Goal: Information Seeking & Learning: Find specific fact

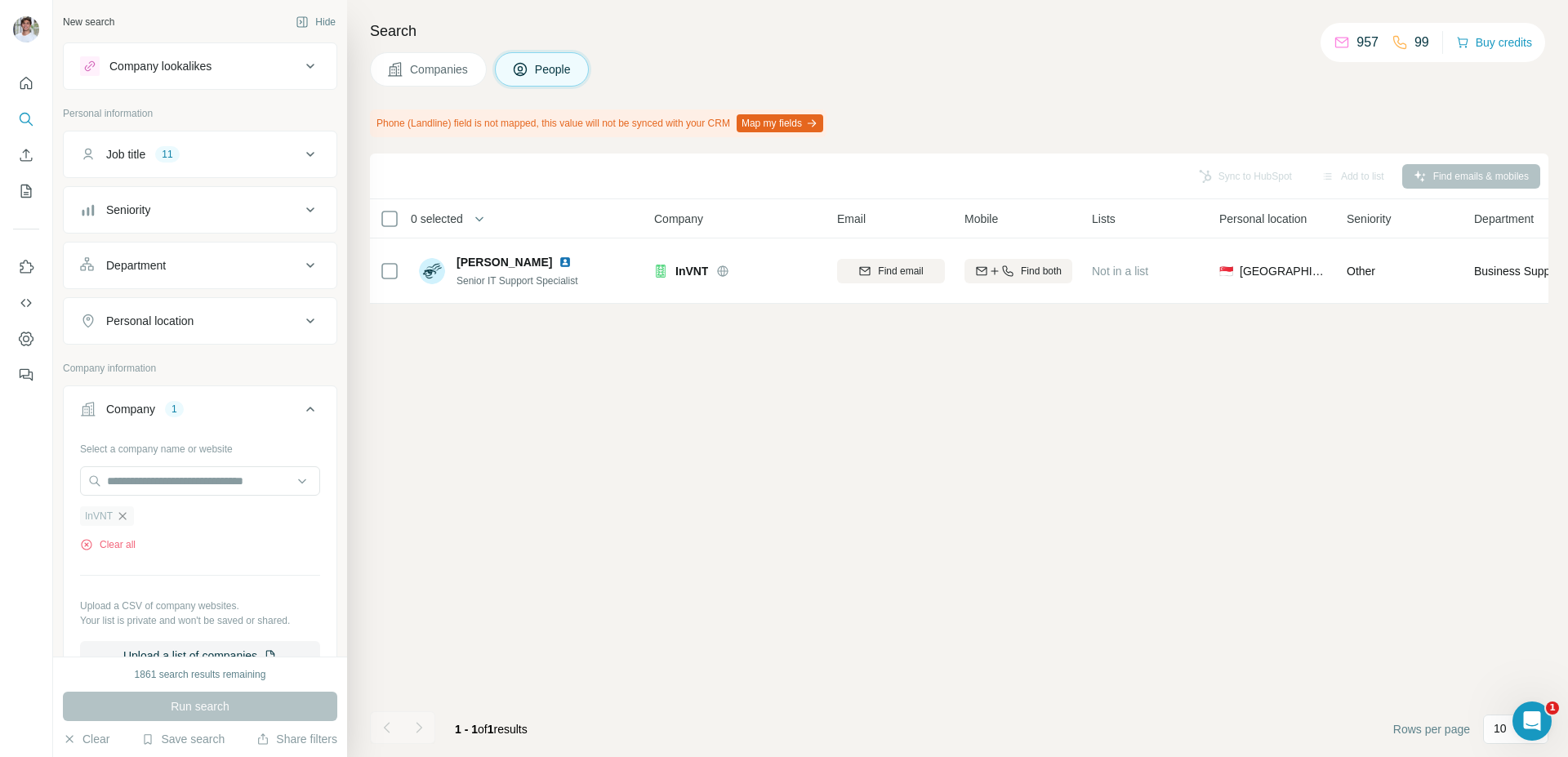
click at [122, 518] on icon "button" at bounding box center [122, 516] width 13 height 13
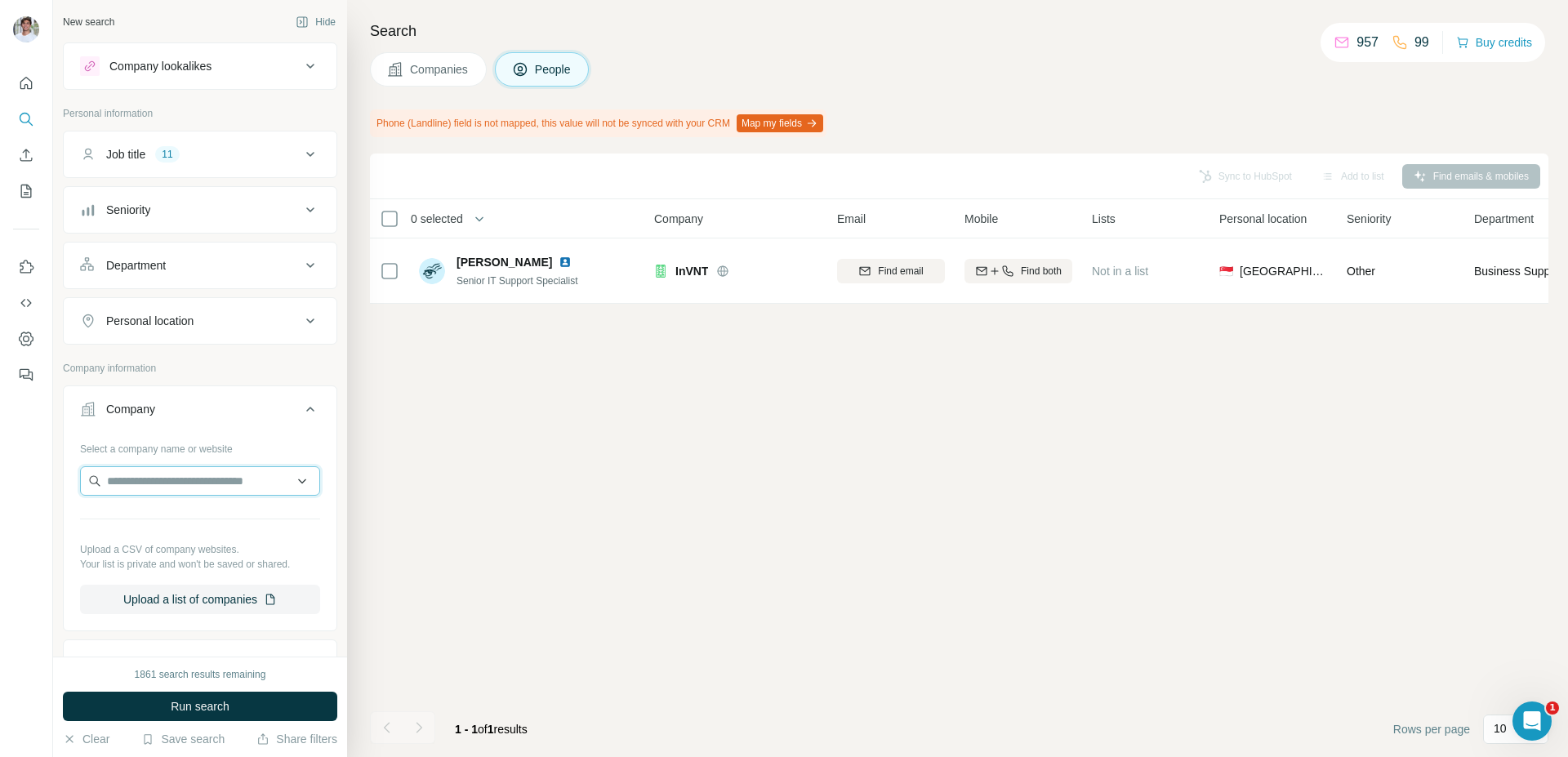
click at [148, 478] on input "text" at bounding box center [200, 480] width 241 height 29
paste input "***"
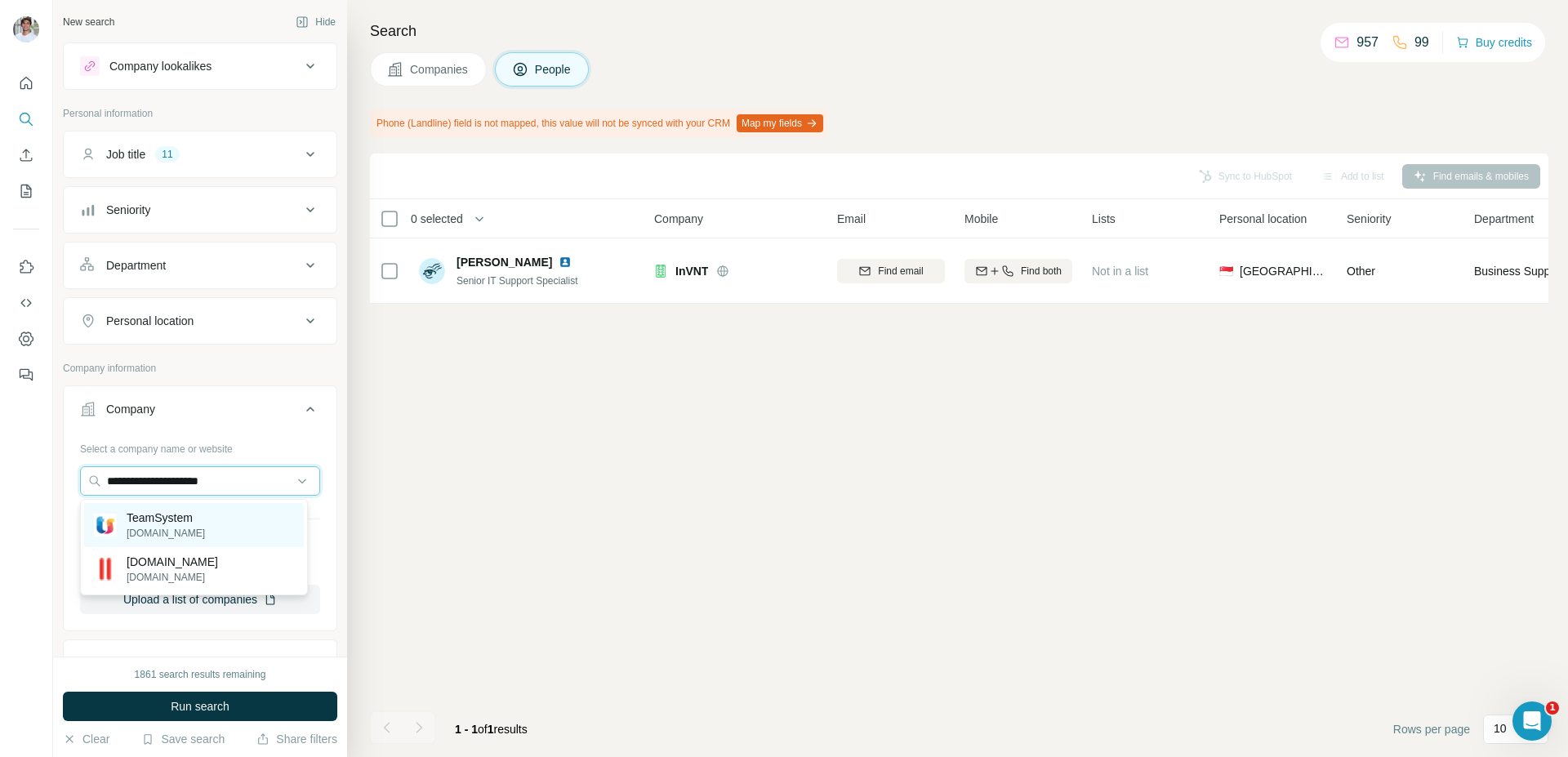
type input "**********"
click at [184, 521] on p "TeamSystem" at bounding box center [165, 517] width 78 height 16
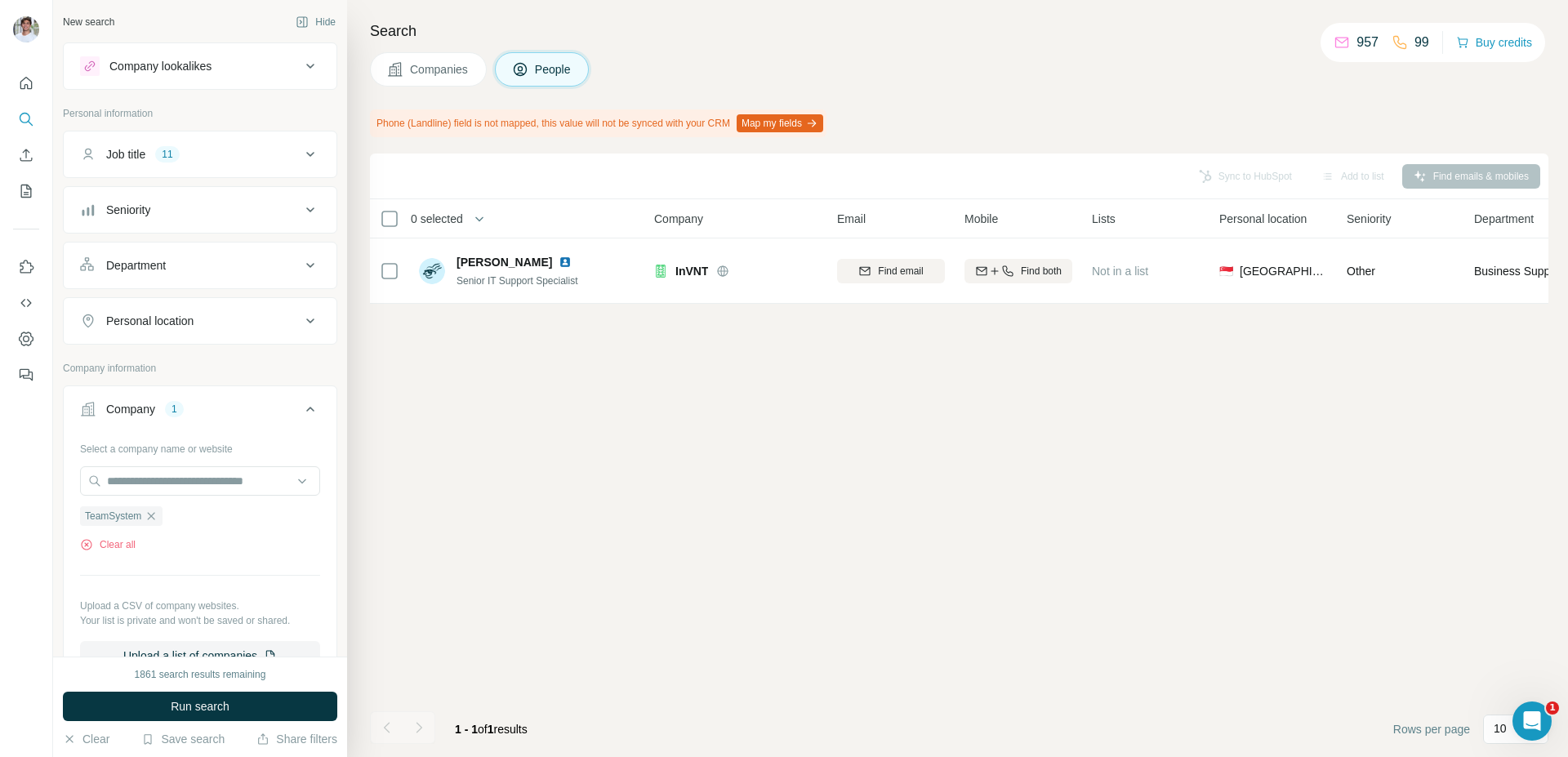
click at [162, 690] on div "1861 search results remaining Run search Clear Save search Share filters" at bounding box center [200, 706] width 294 height 100
click at [148, 706] on button "Run search" at bounding box center [200, 705] width 274 height 29
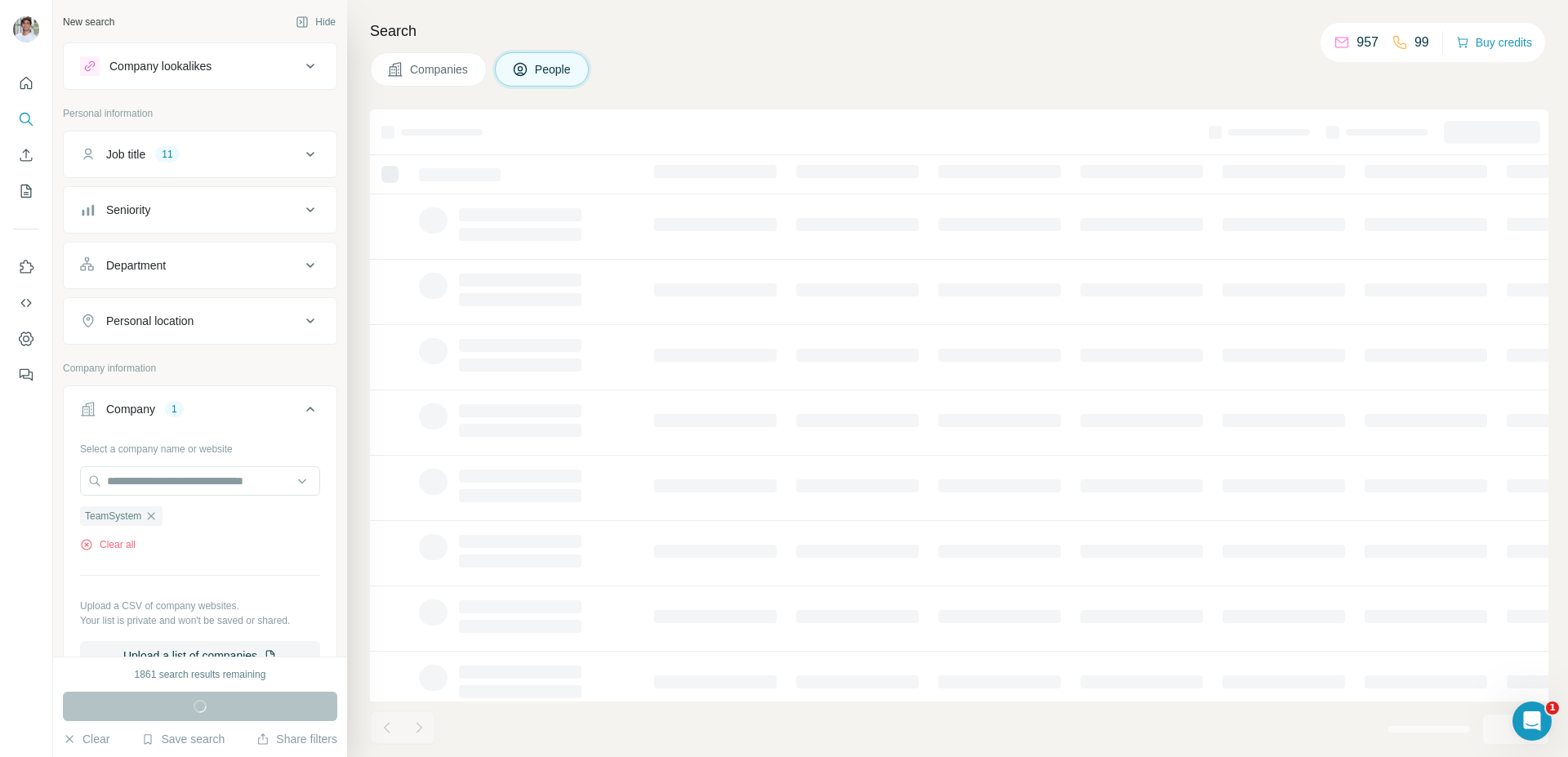
click at [422, 71] on span "Companies" at bounding box center [439, 69] width 59 height 16
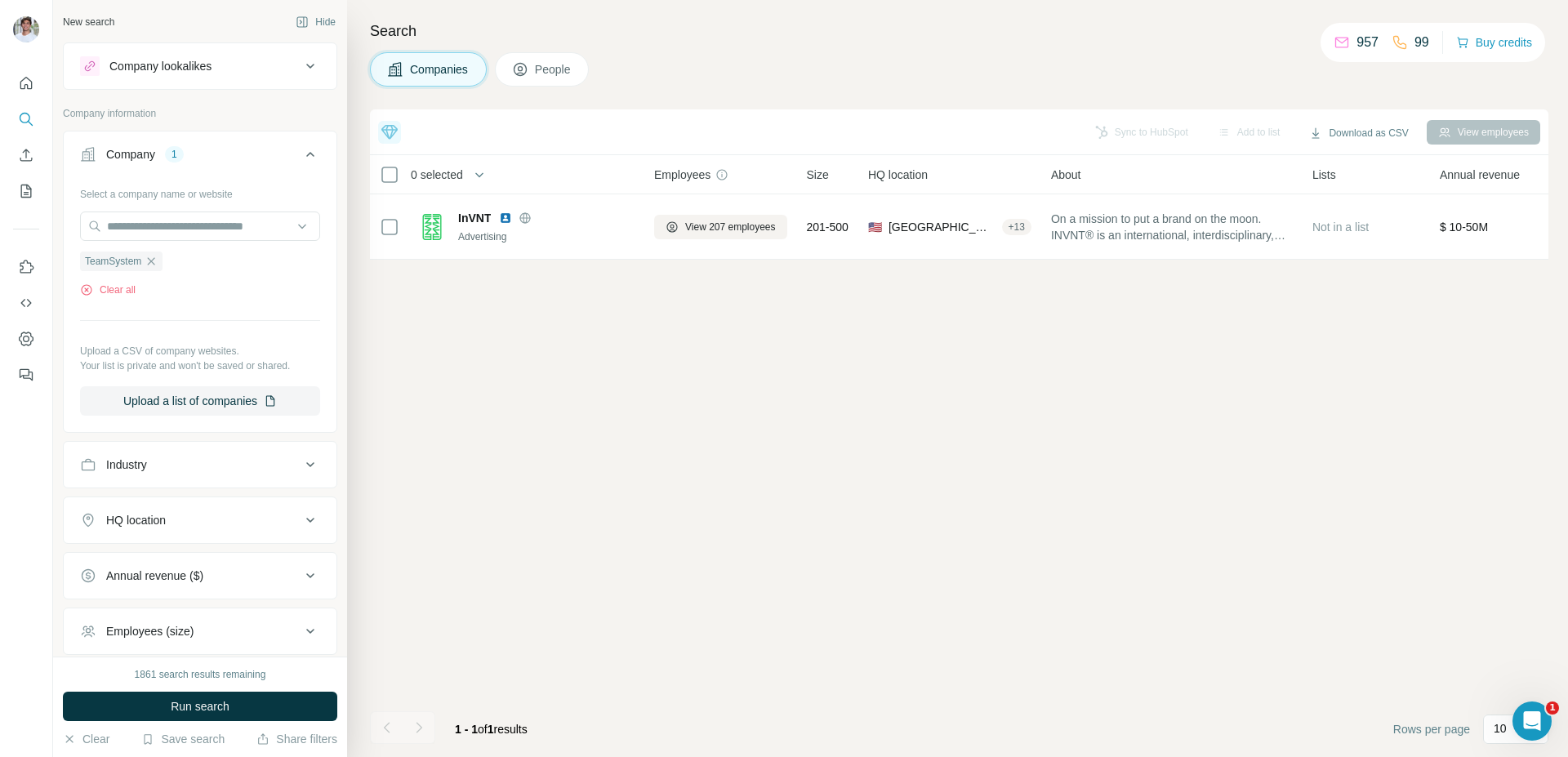
click at [275, 687] on div "1861 search results remaining Run search Clear Save search Share filters" at bounding box center [200, 706] width 294 height 100
click at [280, 691] on button "Run search" at bounding box center [200, 705] width 274 height 29
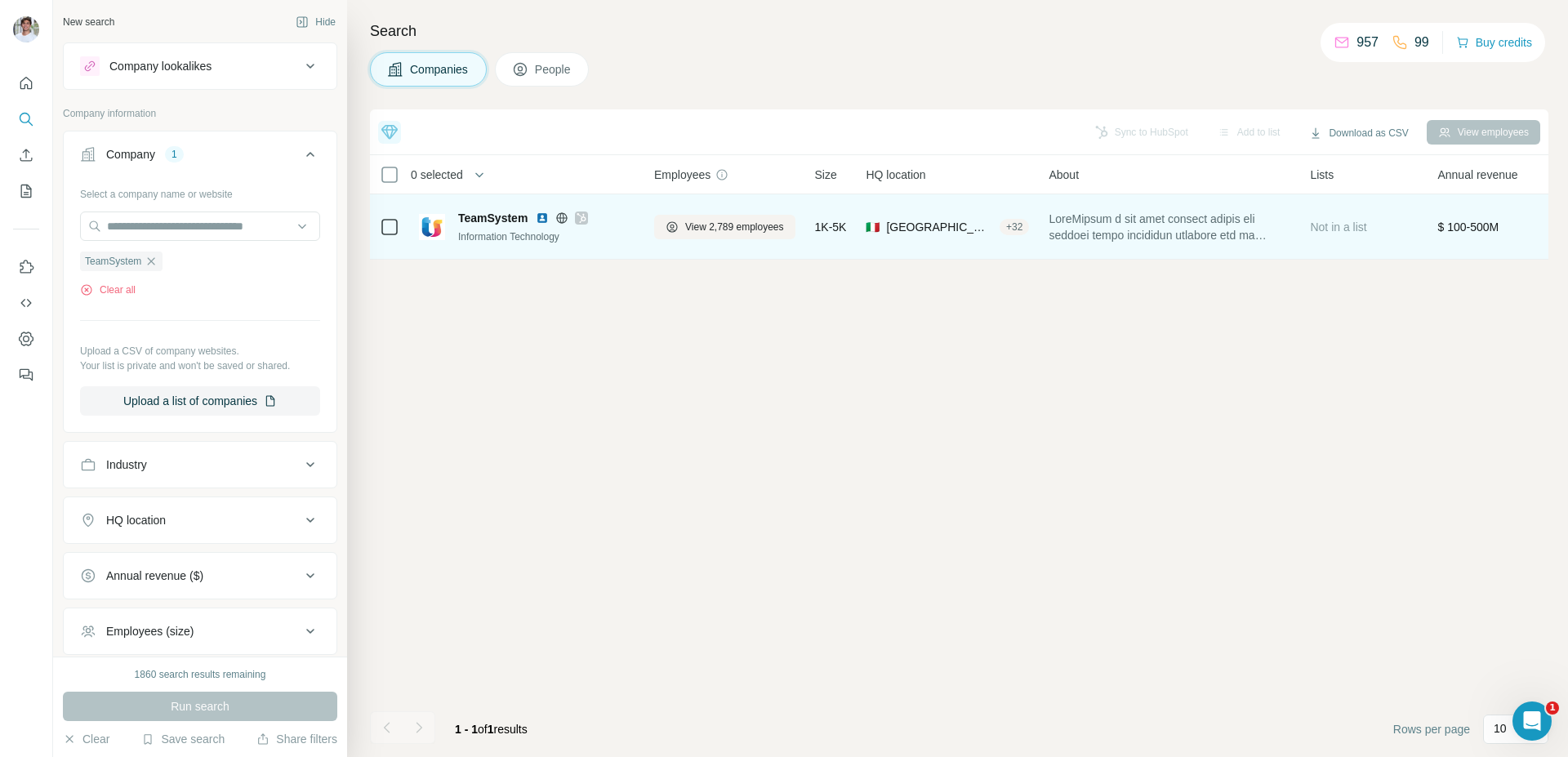
click at [545, 217] on img at bounding box center [542, 218] width 13 height 13
click at [757, 225] on span "View 2,789 employees" at bounding box center [734, 227] width 99 height 15
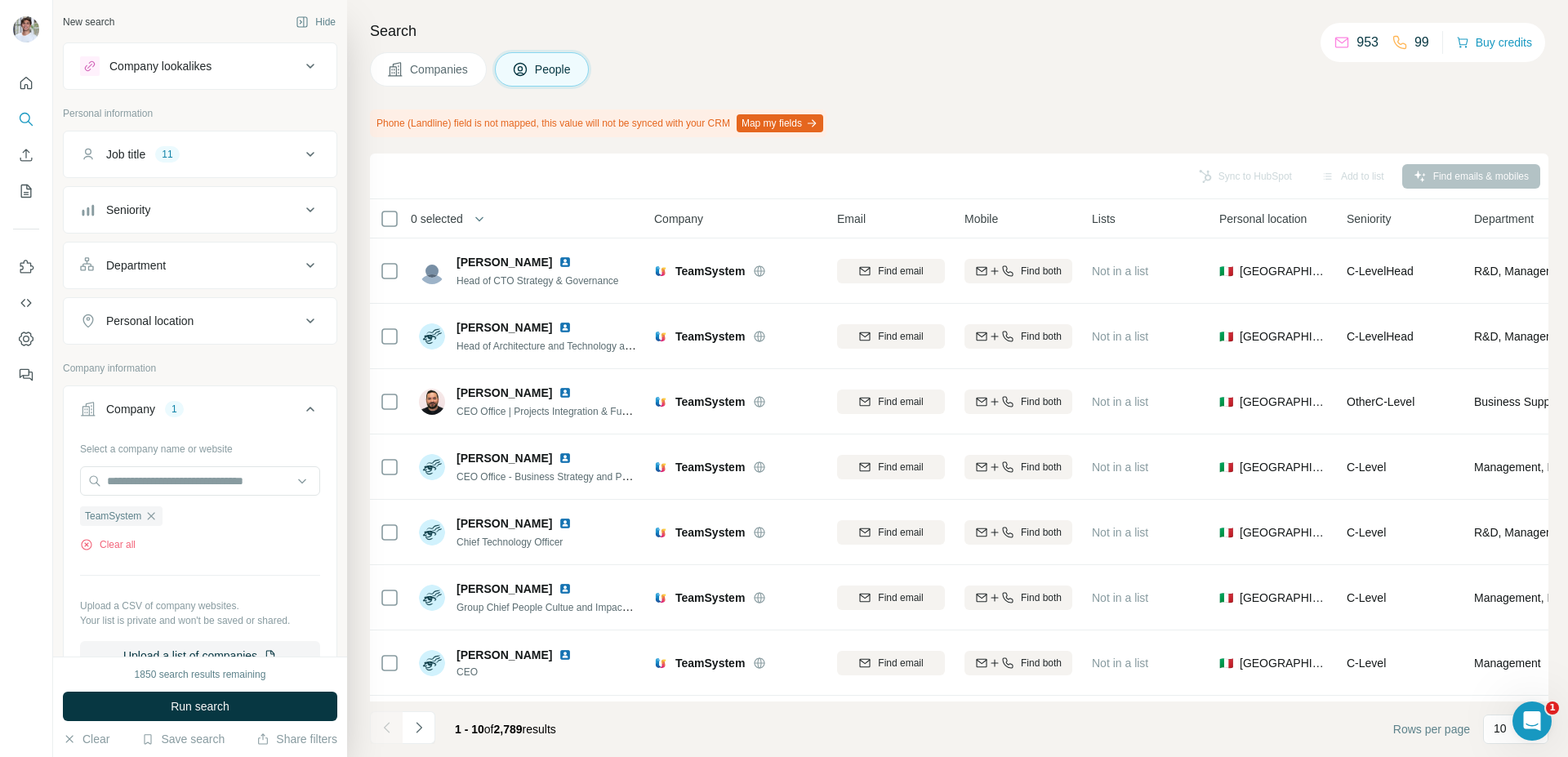
click at [245, 722] on div "1850 search results remaining Run search Clear Save search Share filters" at bounding box center [200, 706] width 294 height 100
click at [247, 710] on button "Run search" at bounding box center [200, 705] width 274 height 29
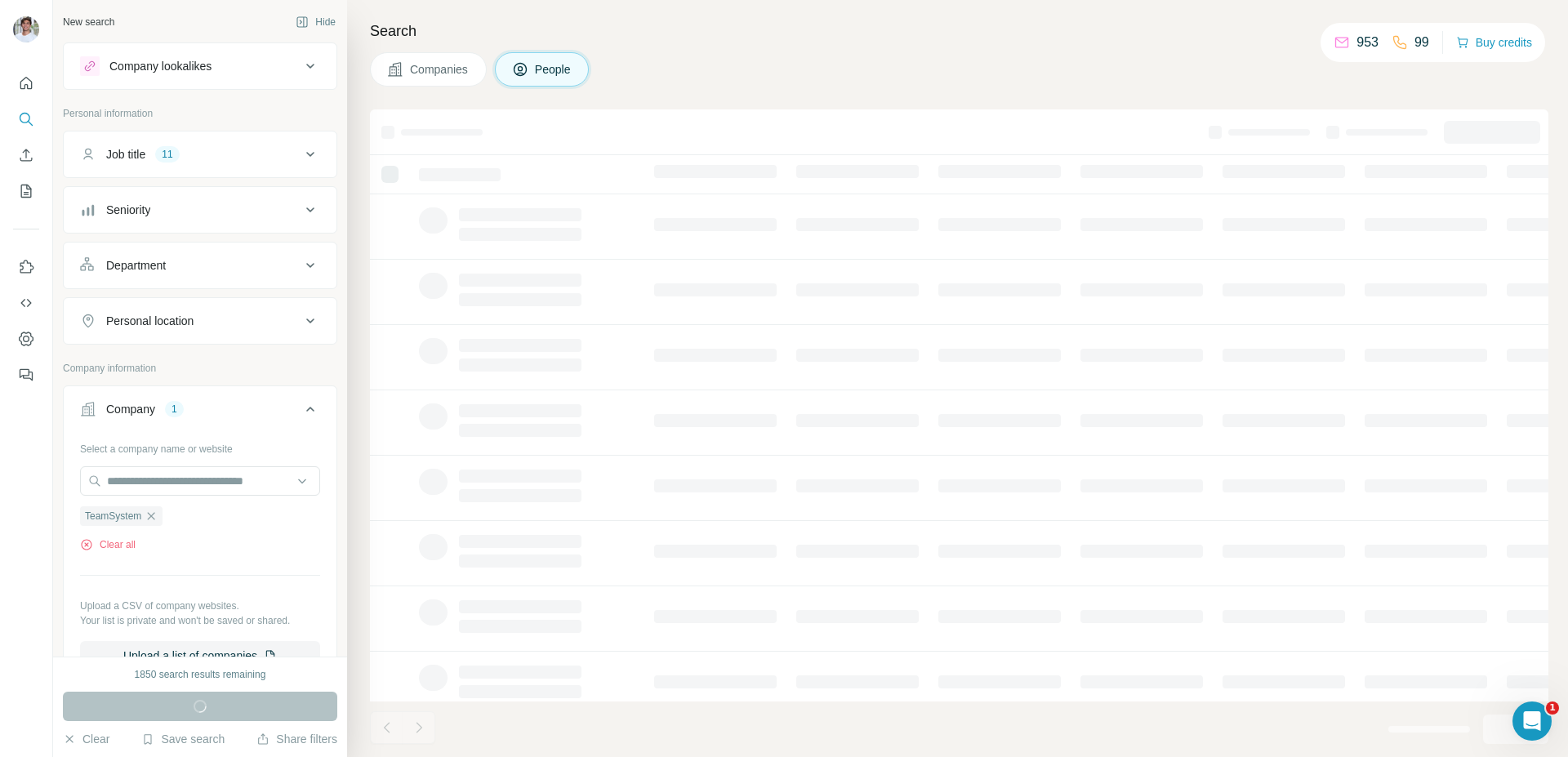
click at [672, 710] on footer at bounding box center [959, 729] width 1178 height 55
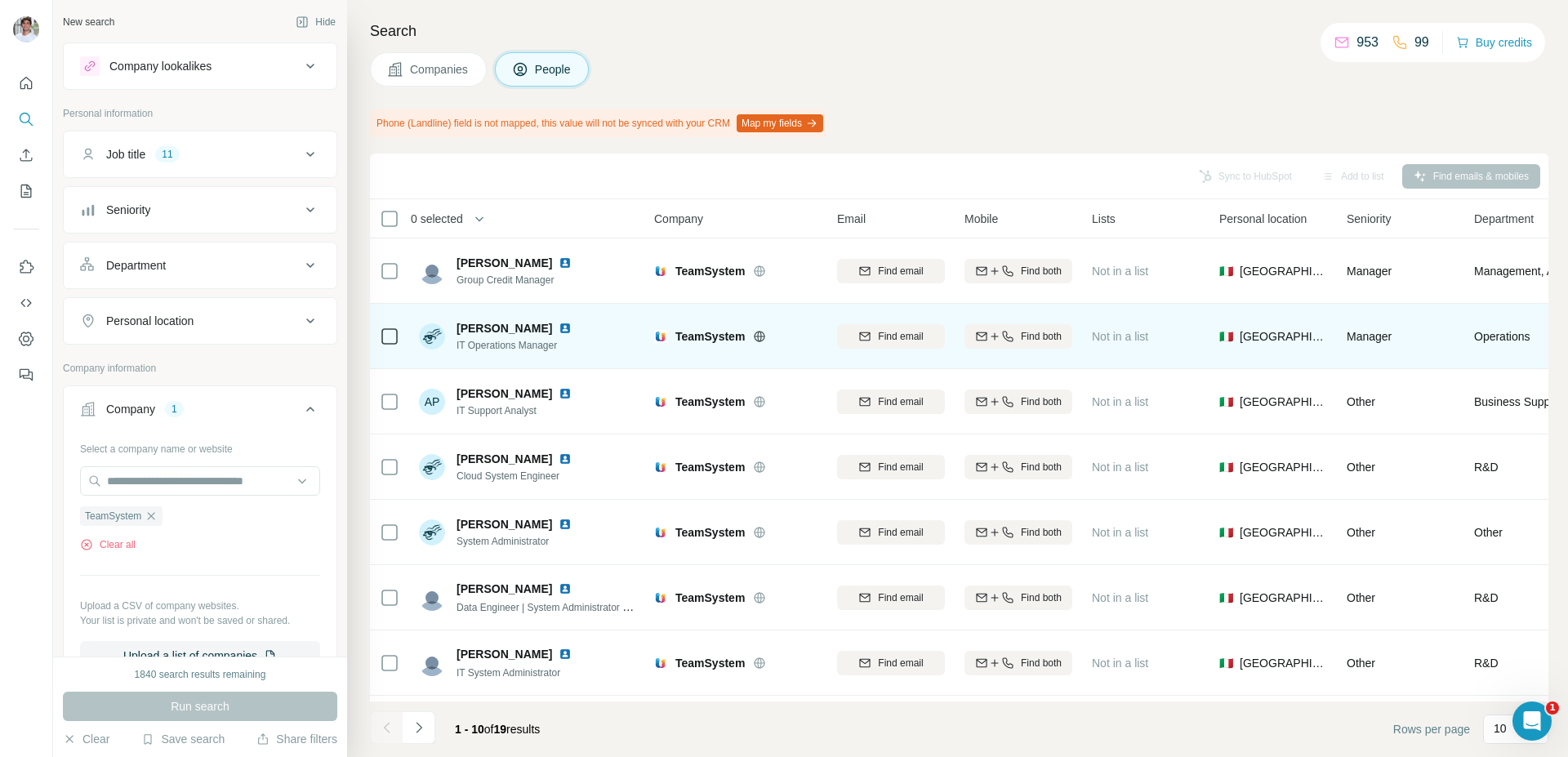
click at [559, 330] on img at bounding box center [566, 329] width 13 height 13
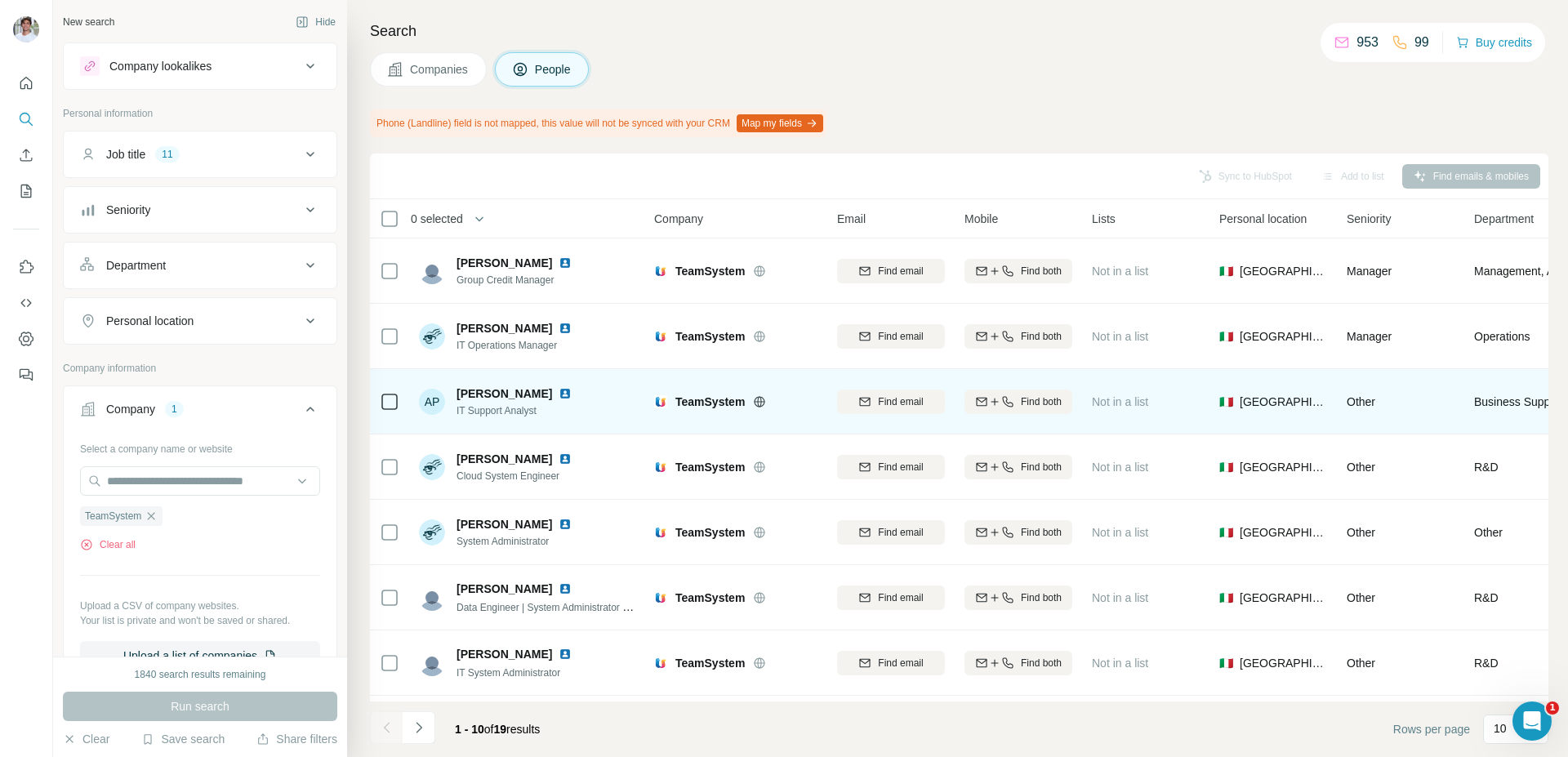
click at [559, 394] on img at bounding box center [566, 394] width 13 height 13
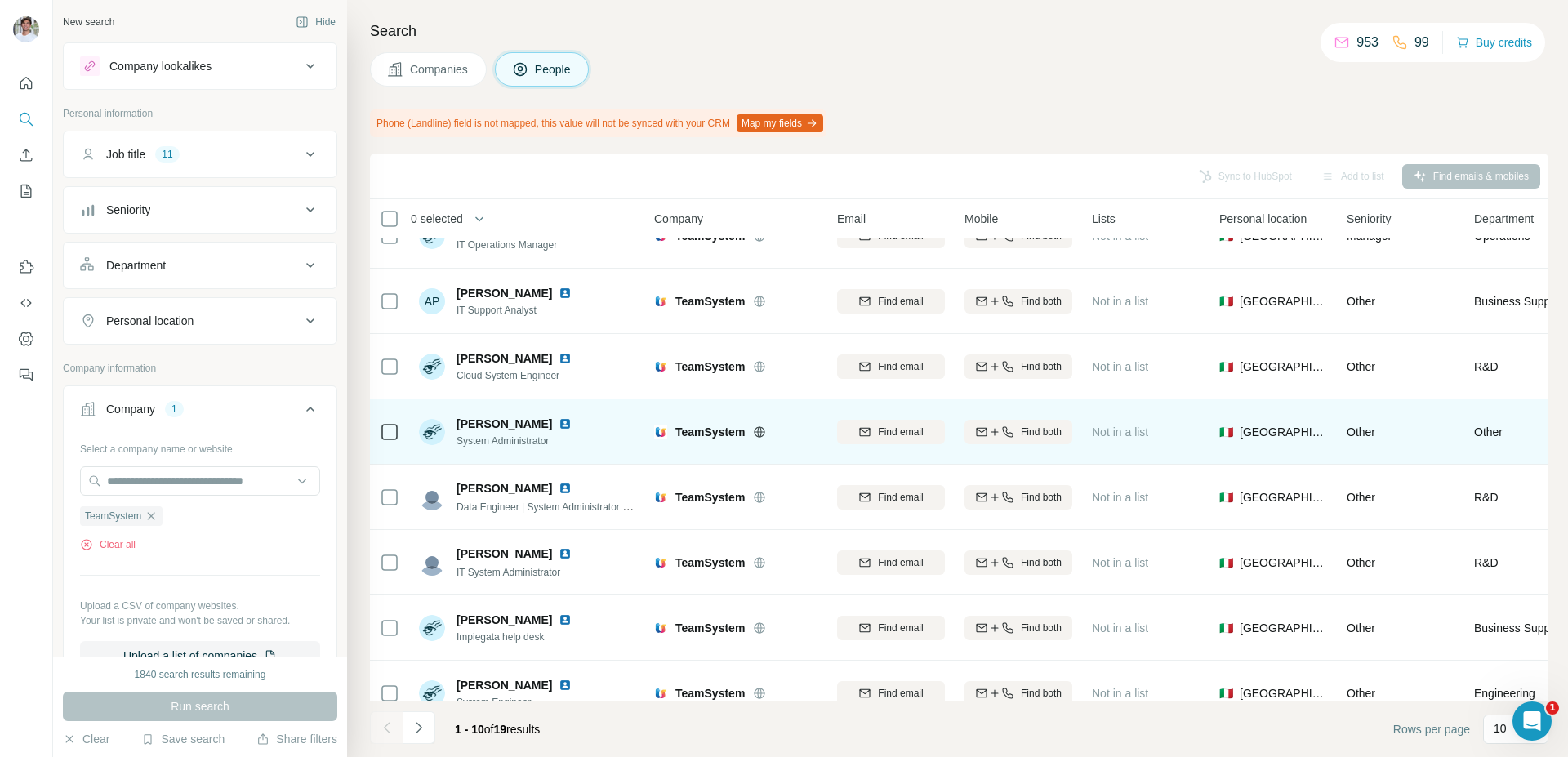
scroll to position [122, 0]
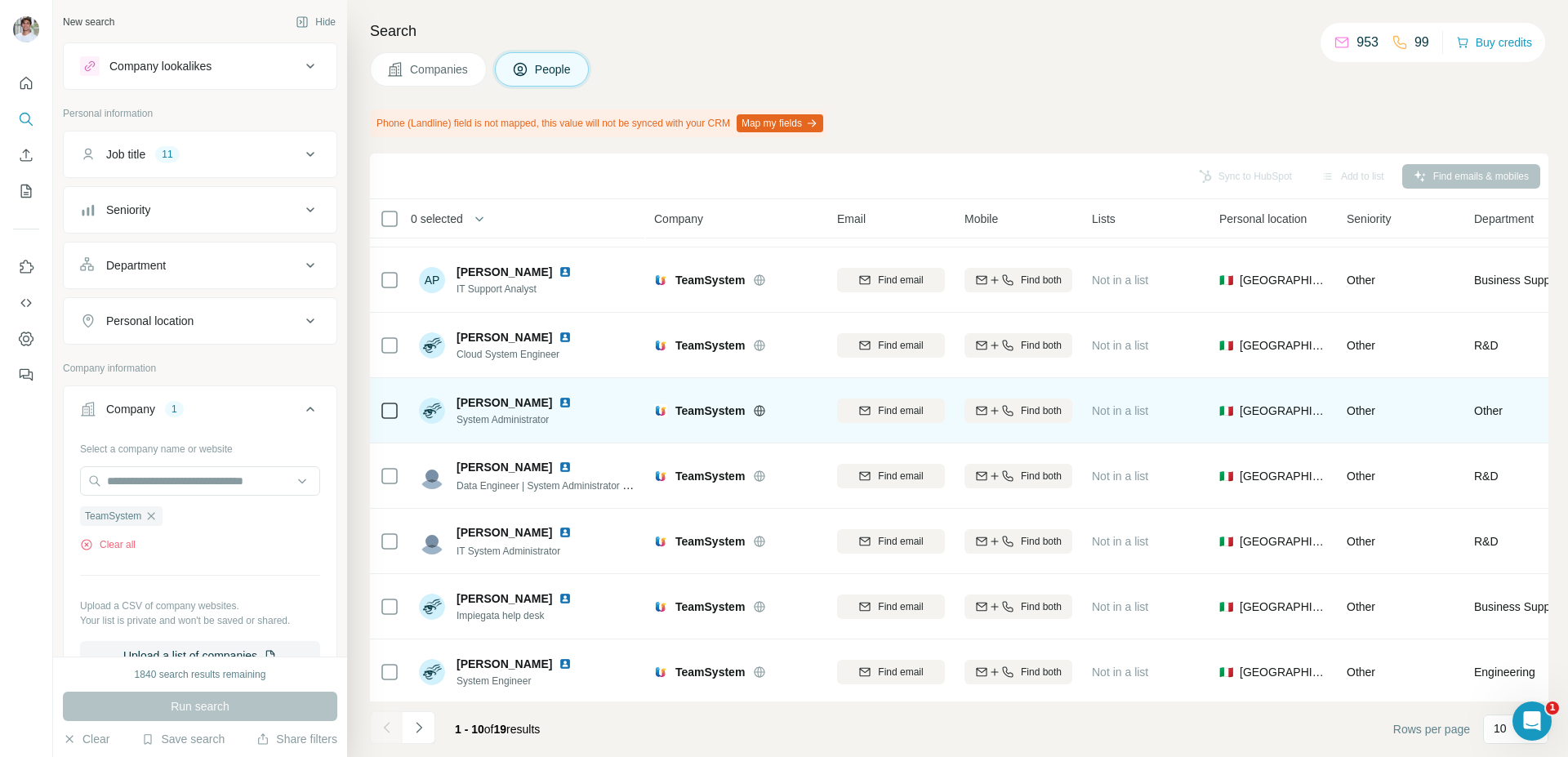
click at [559, 402] on img at bounding box center [566, 403] width 13 height 13
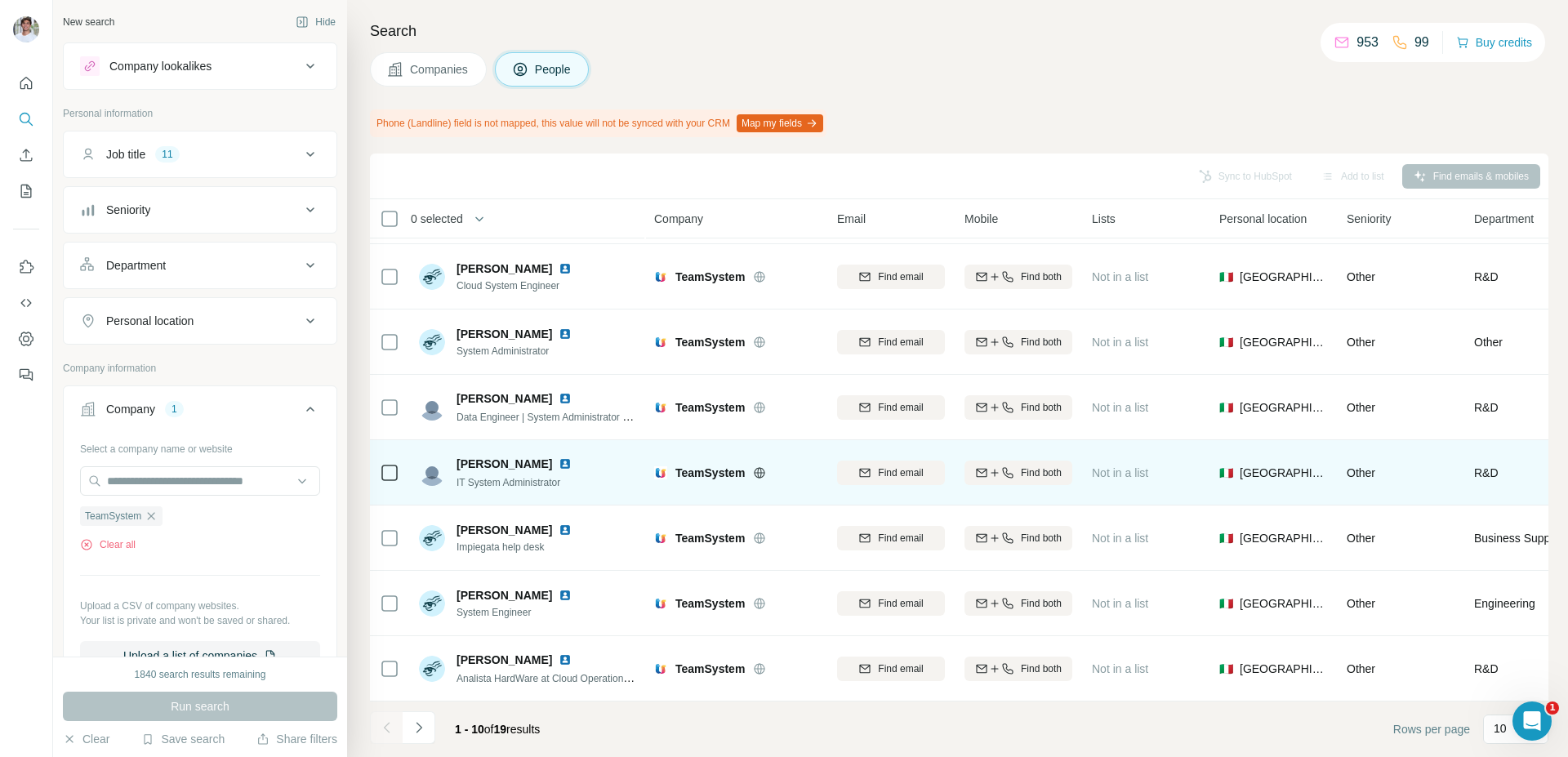
click at [559, 457] on img at bounding box center [566, 464] width 13 height 13
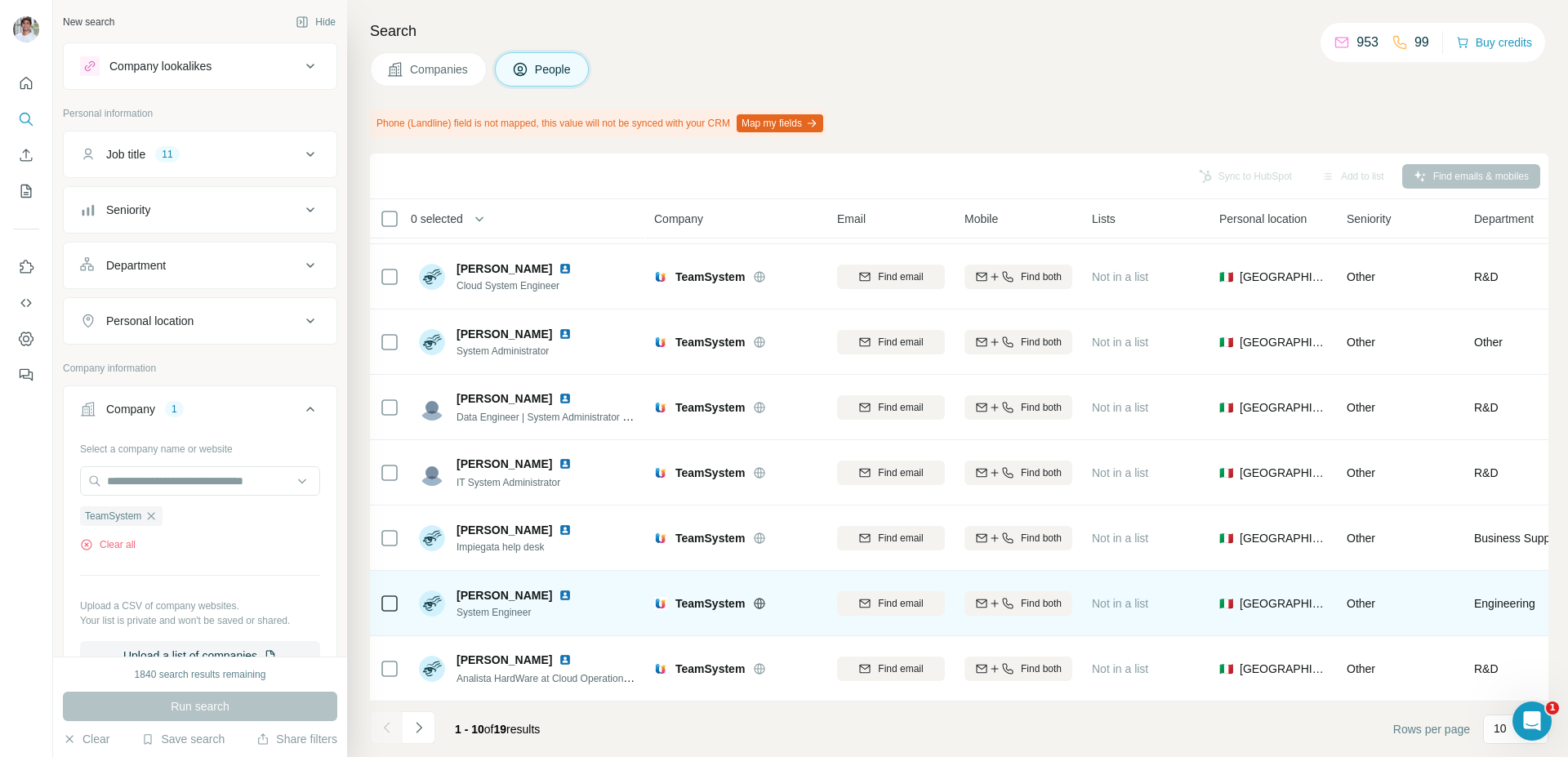
click at [559, 590] on img at bounding box center [566, 595] width 13 height 13
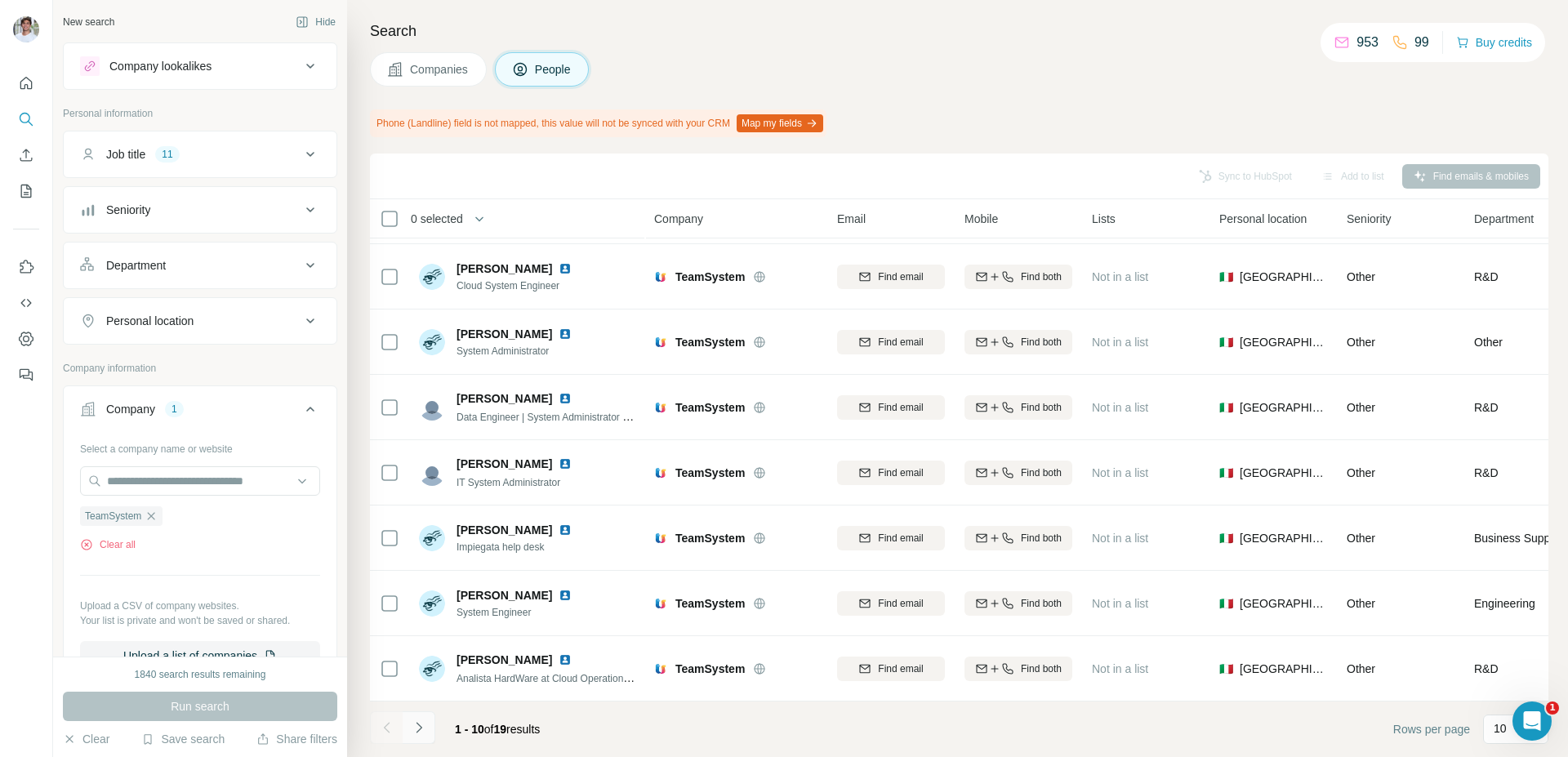
click at [419, 730] on icon "Navigate to next page" at bounding box center [418, 727] width 16 height 16
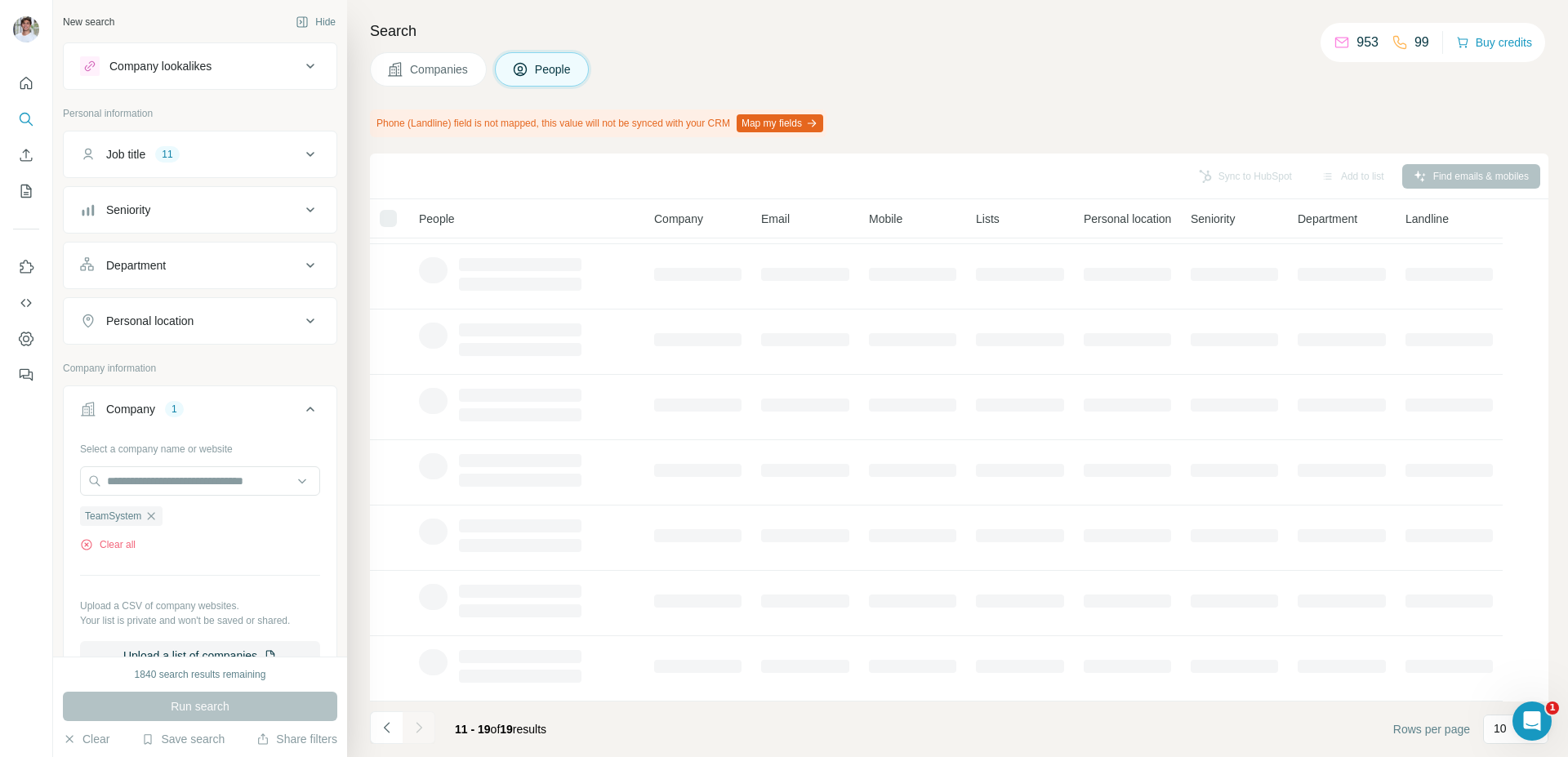
scroll to position [0, 0]
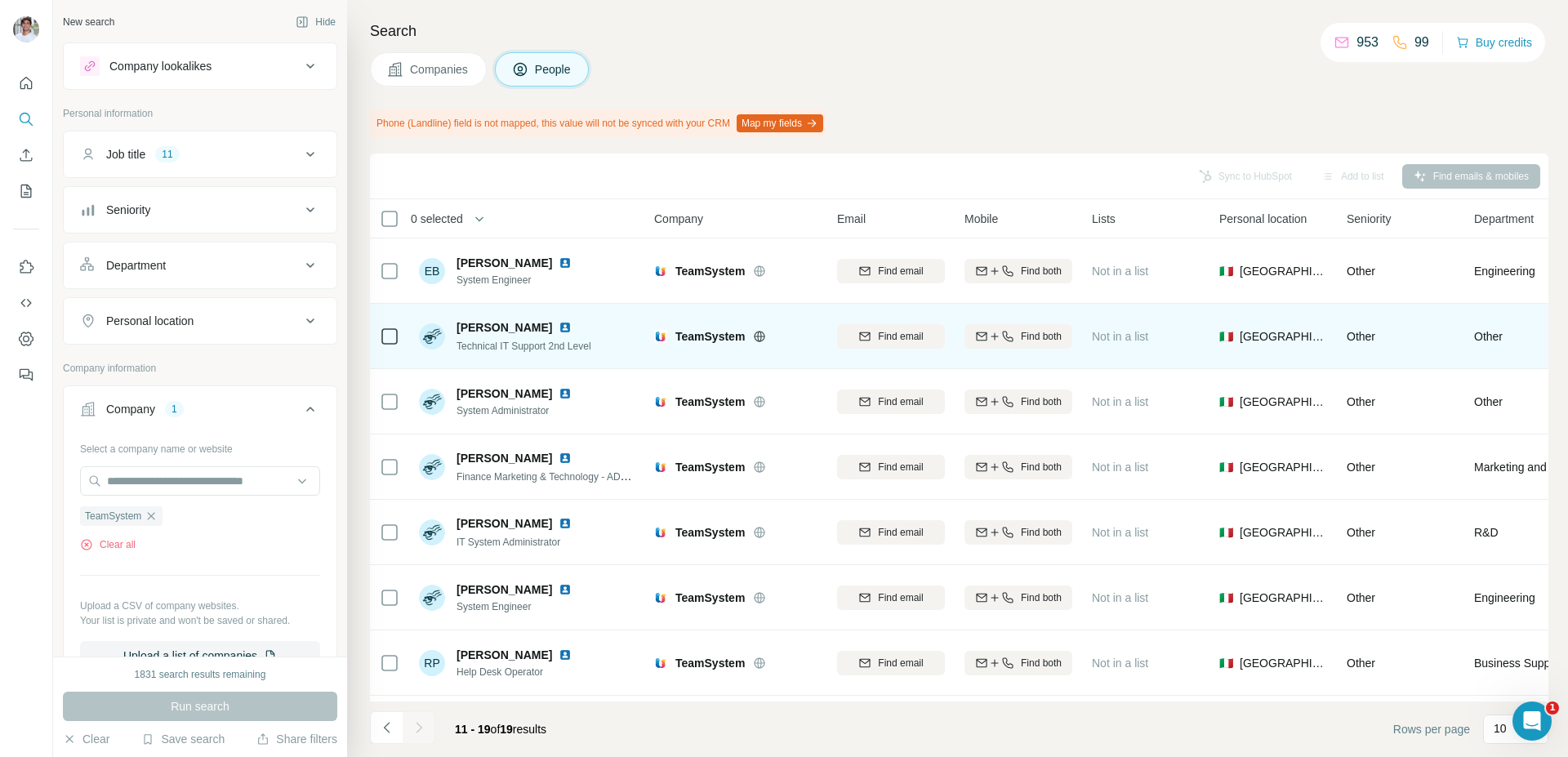
click at [559, 332] on img at bounding box center [566, 328] width 13 height 13
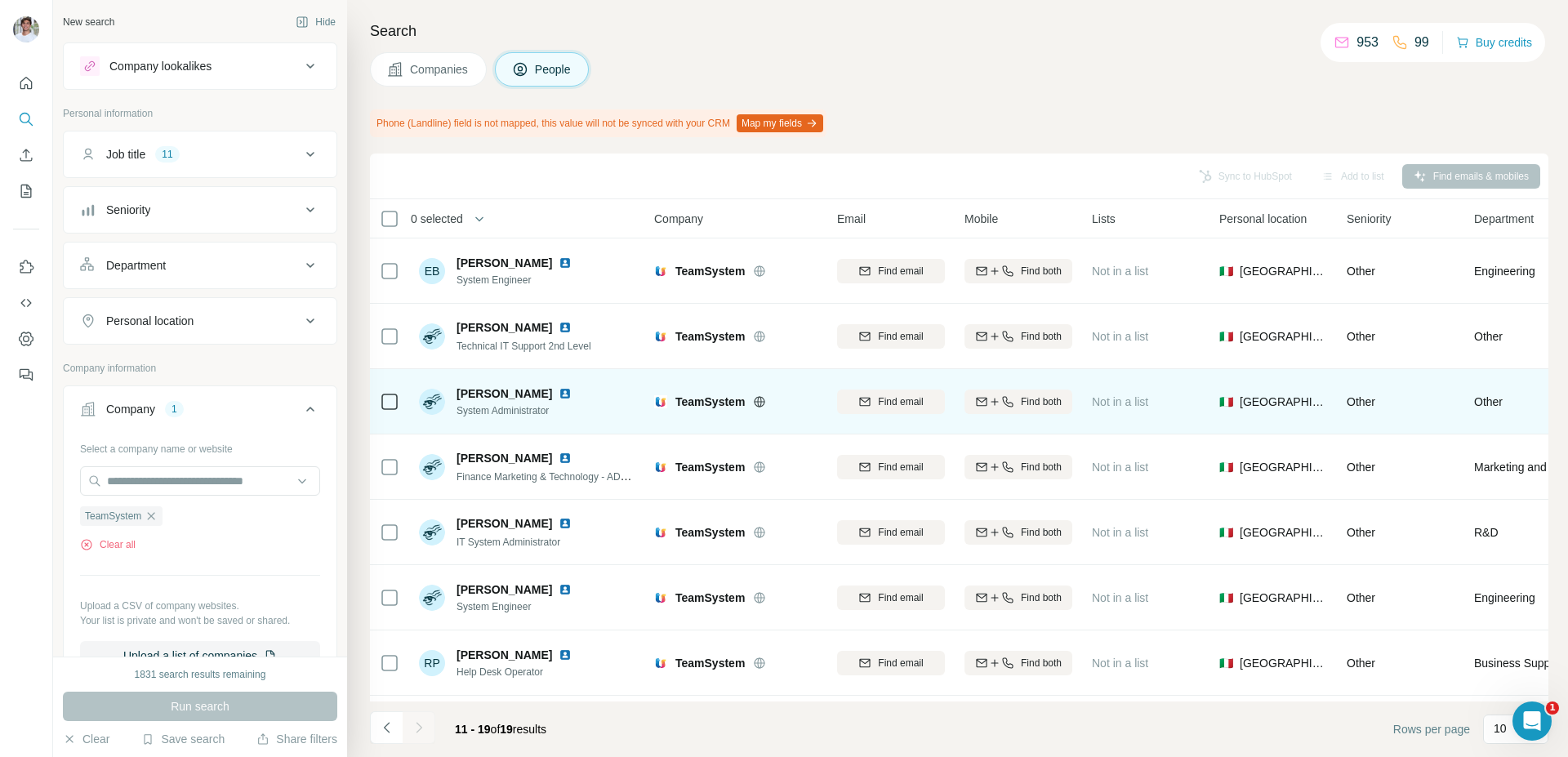
click at [559, 392] on img at bounding box center [566, 394] width 13 height 13
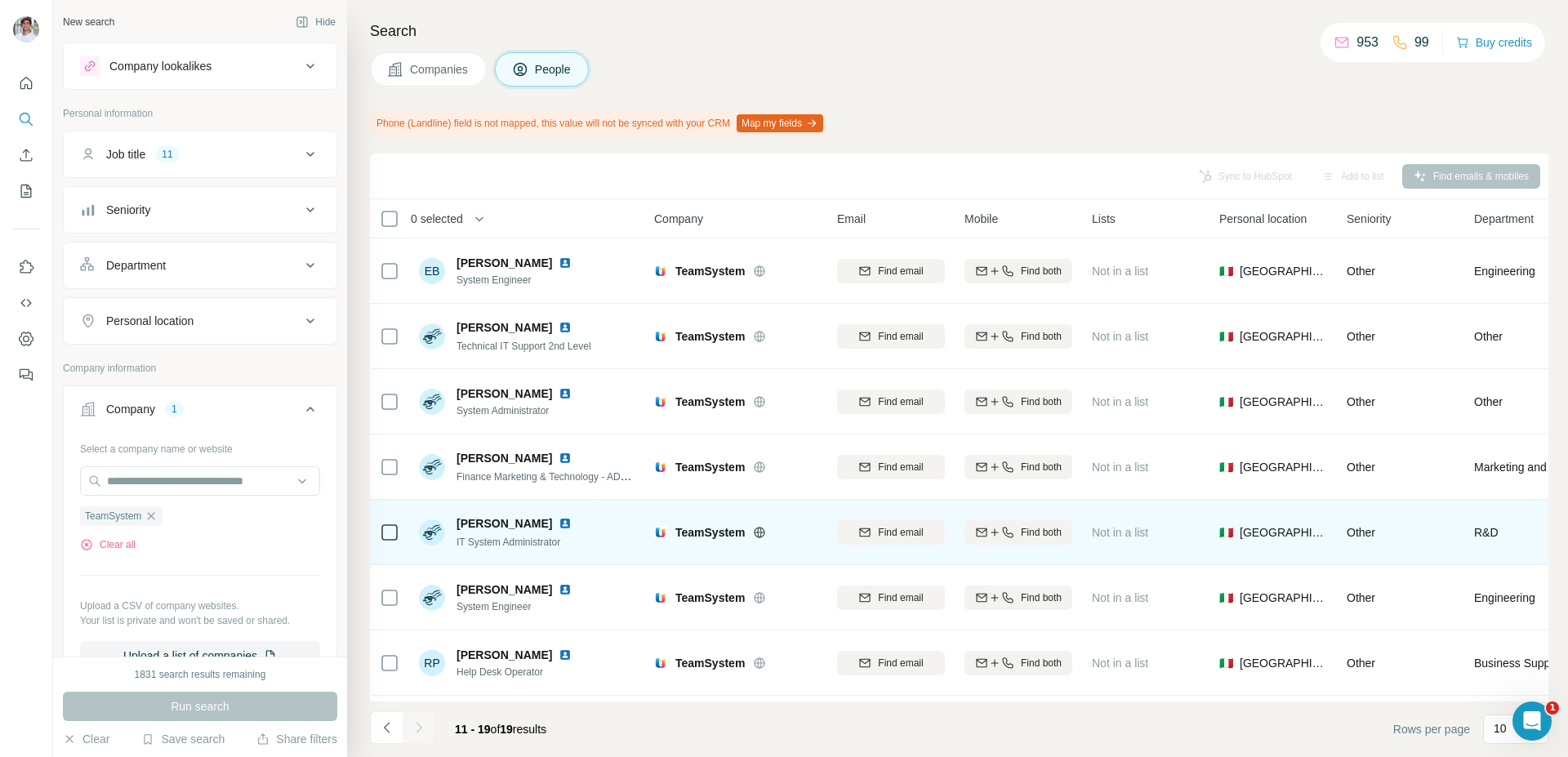
click at [559, 523] on img at bounding box center [566, 523] width 13 height 13
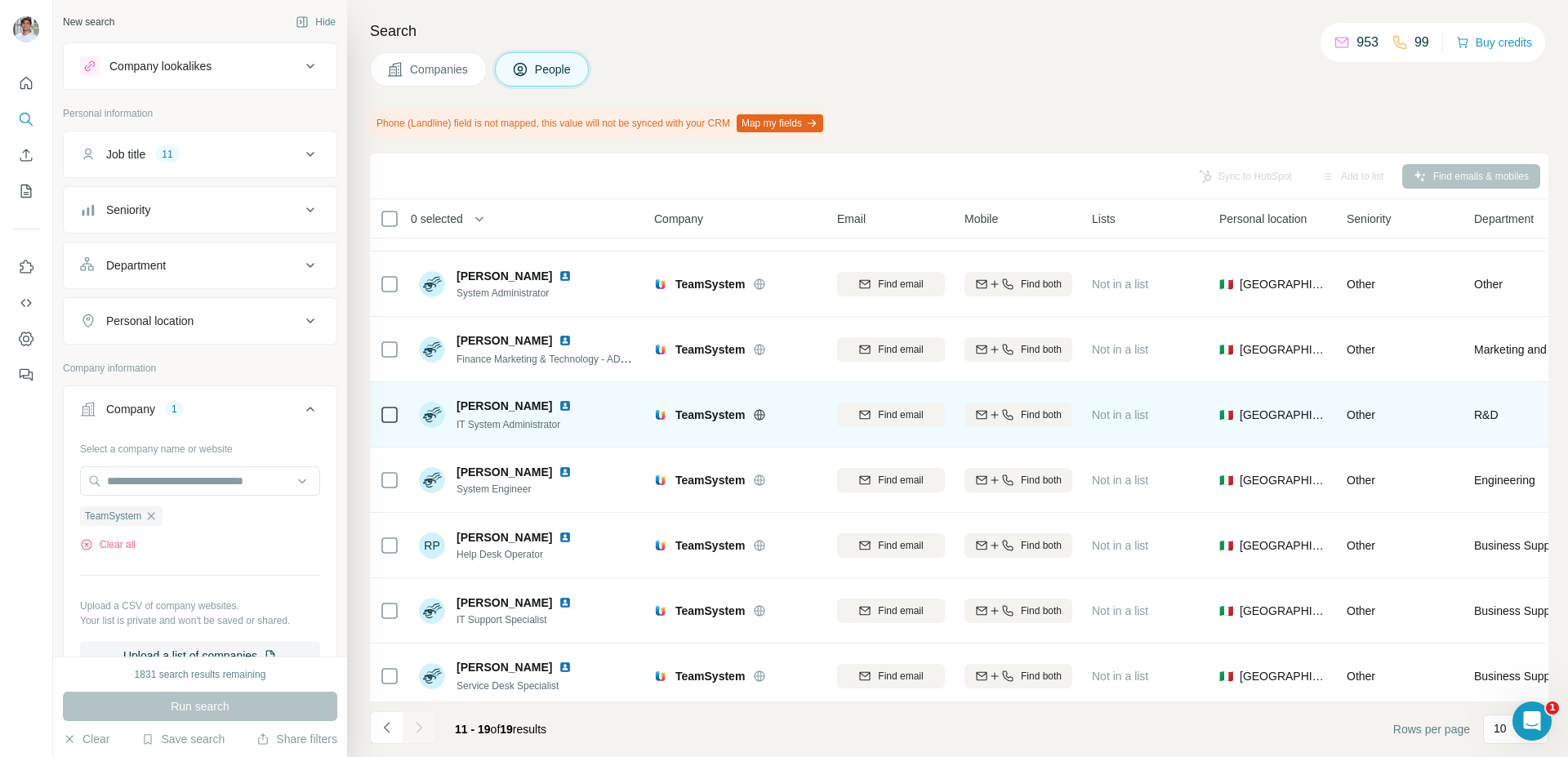
scroll to position [134, 0]
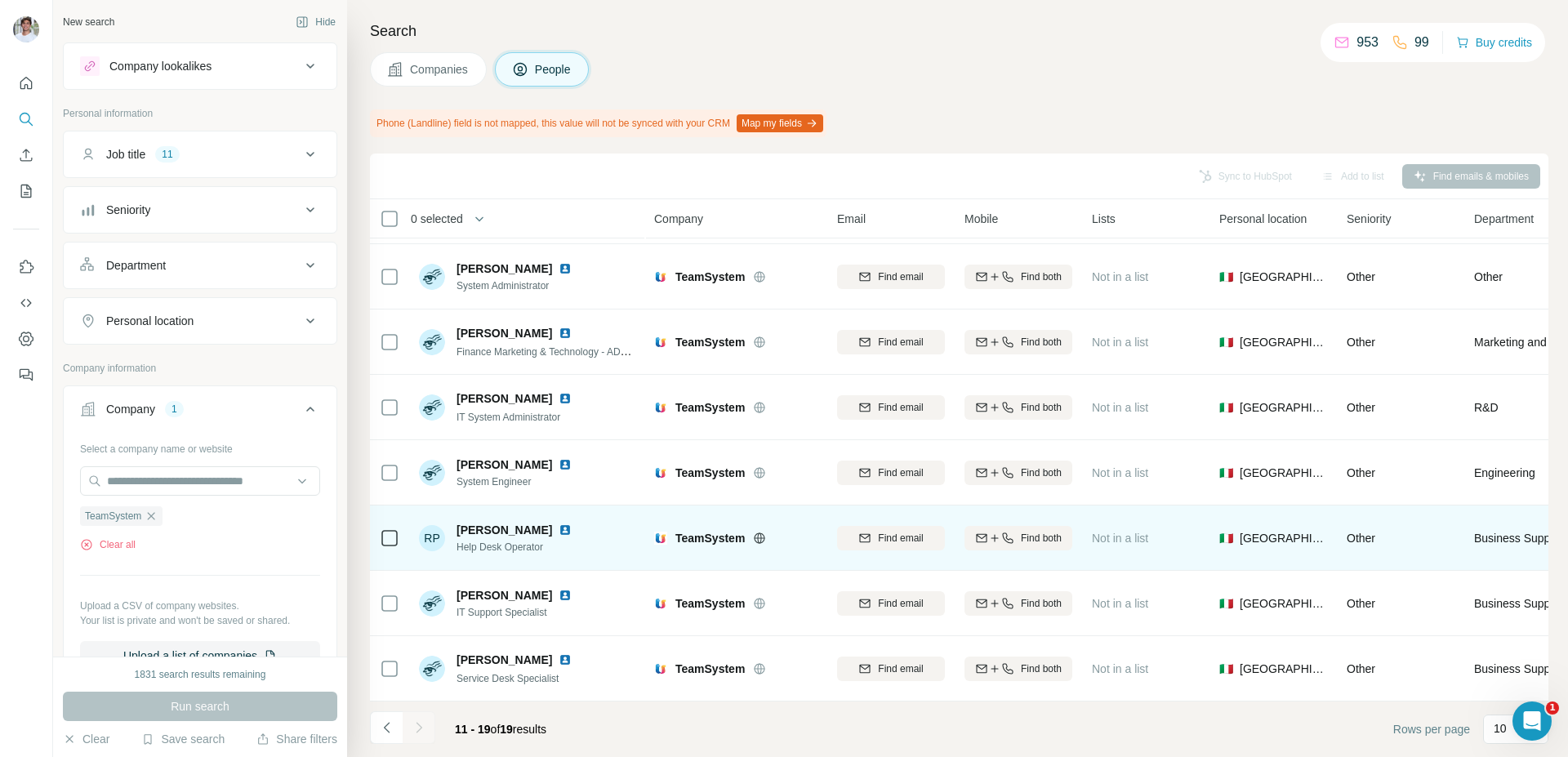
click at [559, 523] on img at bounding box center [566, 530] width 13 height 13
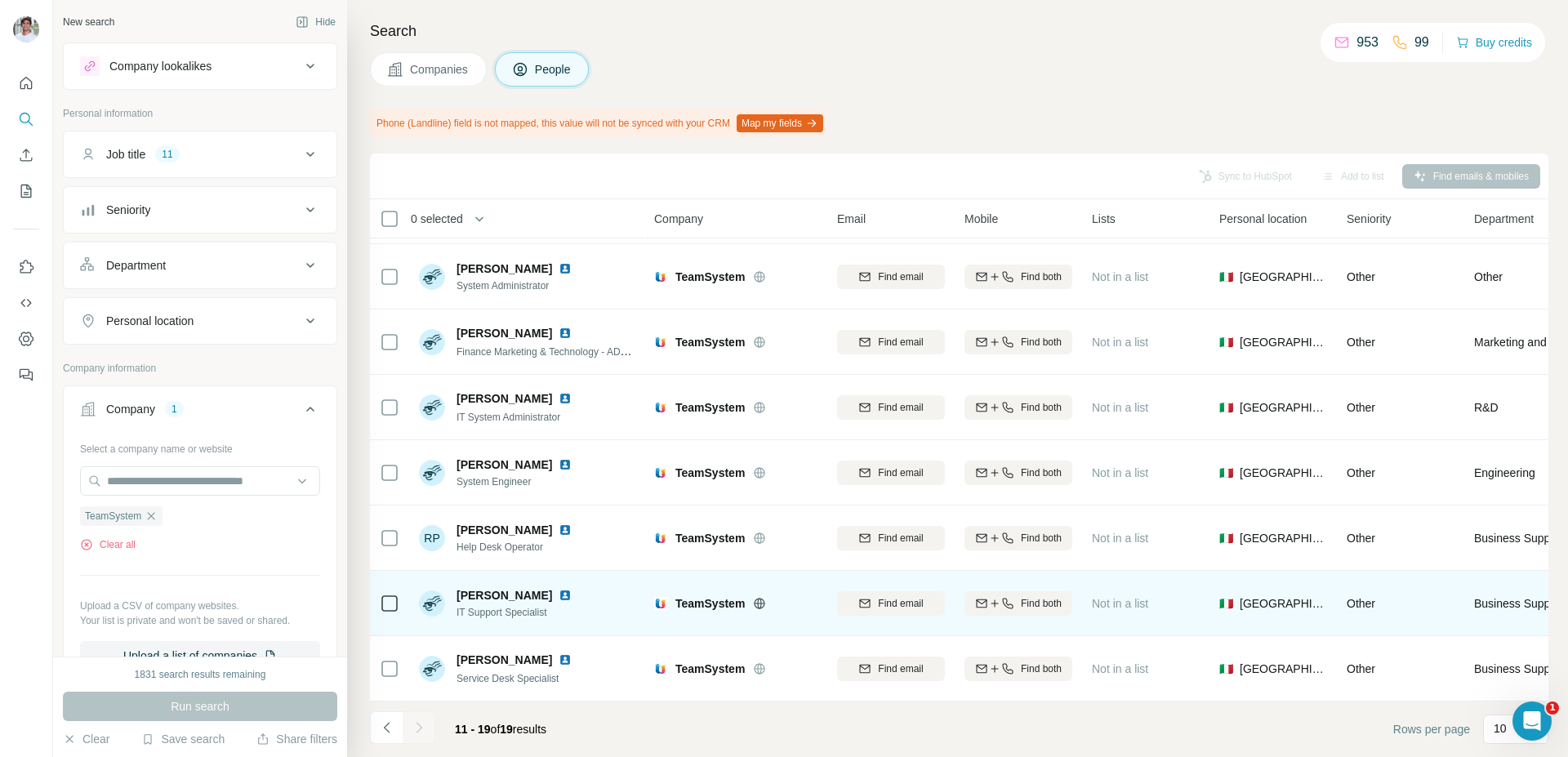
click at [563, 589] on img at bounding box center [566, 595] width 13 height 13
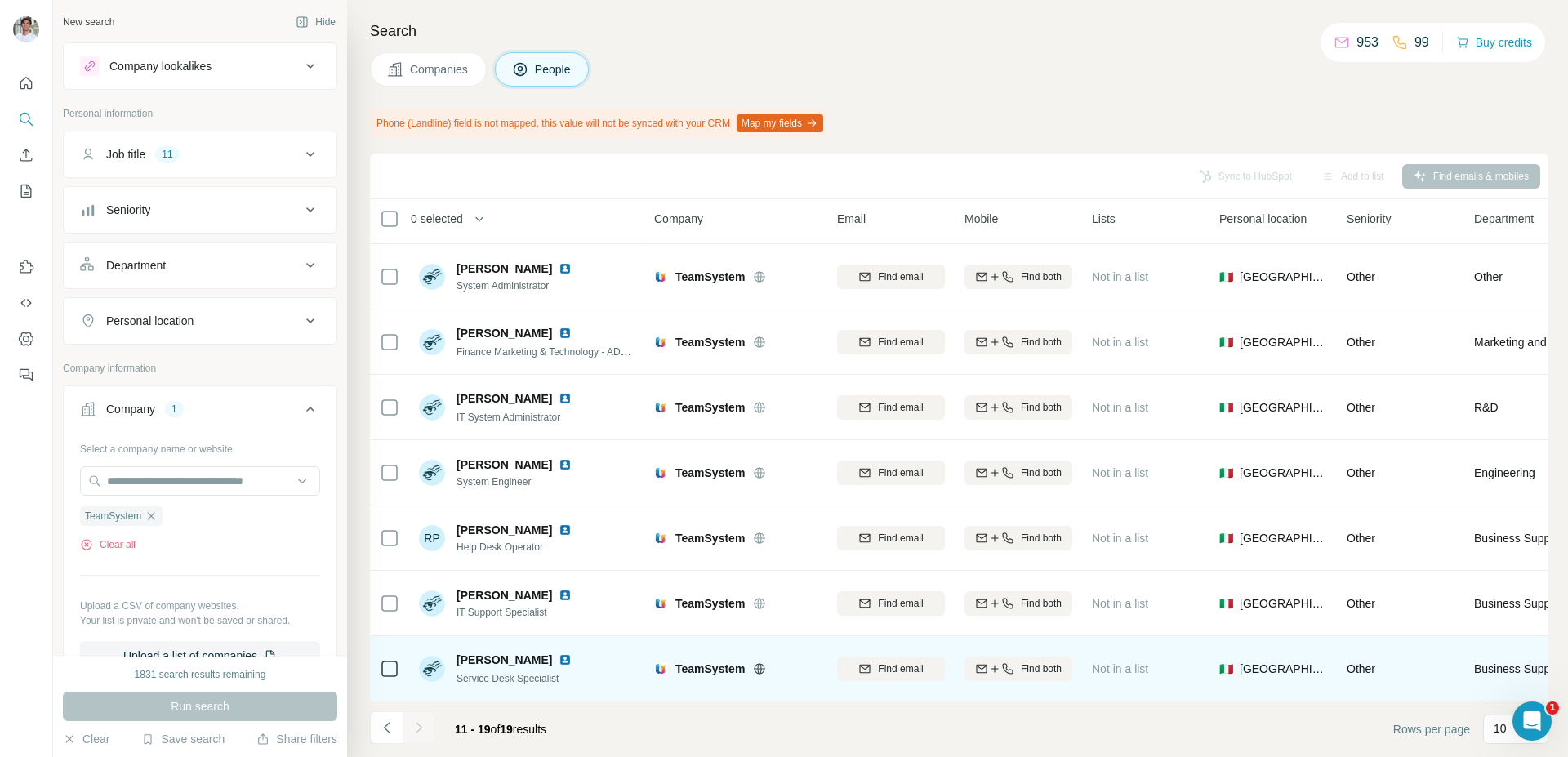
click at [571, 653] on img at bounding box center [566, 659] width 13 height 13
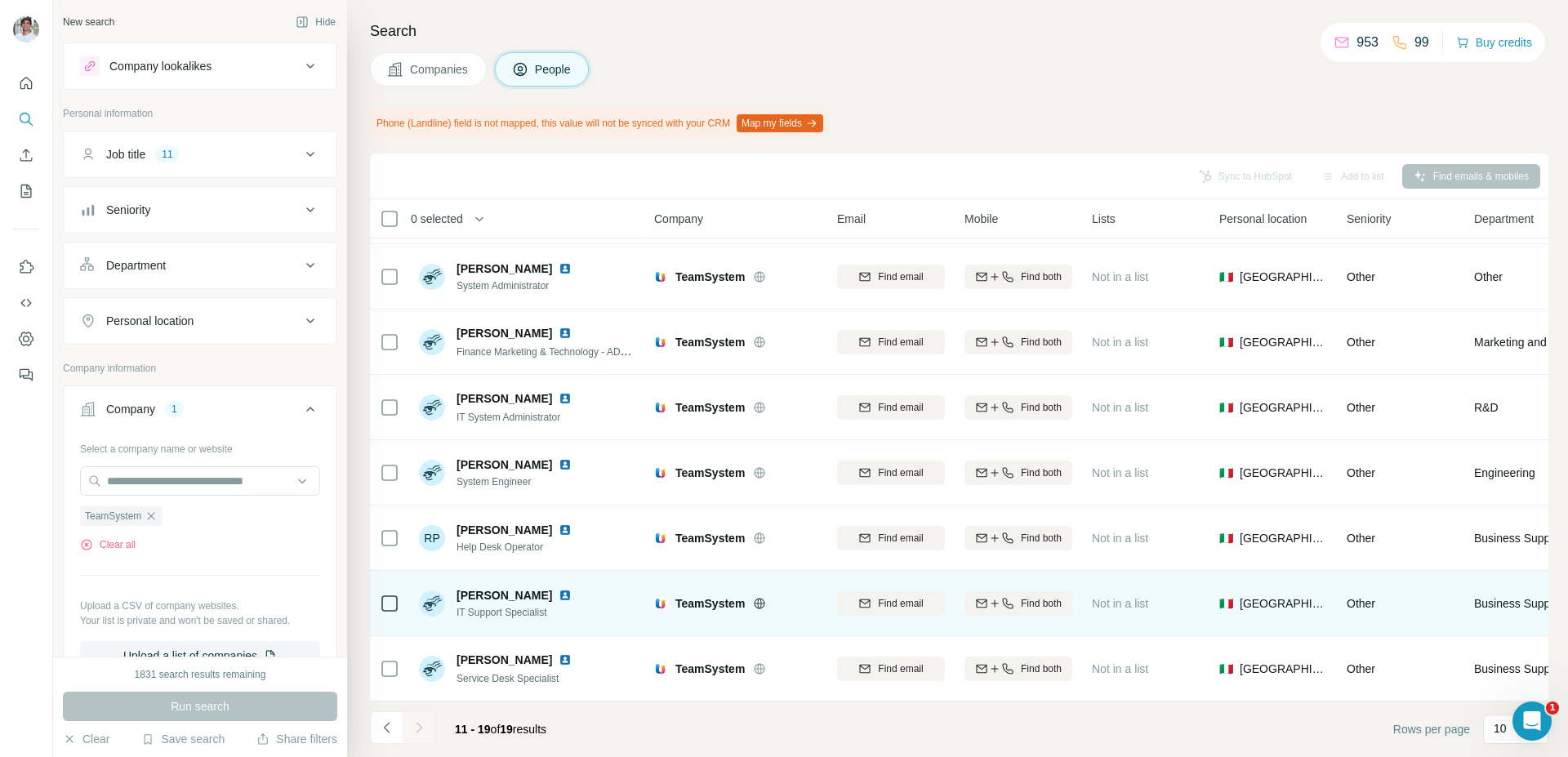
scroll to position [0, 0]
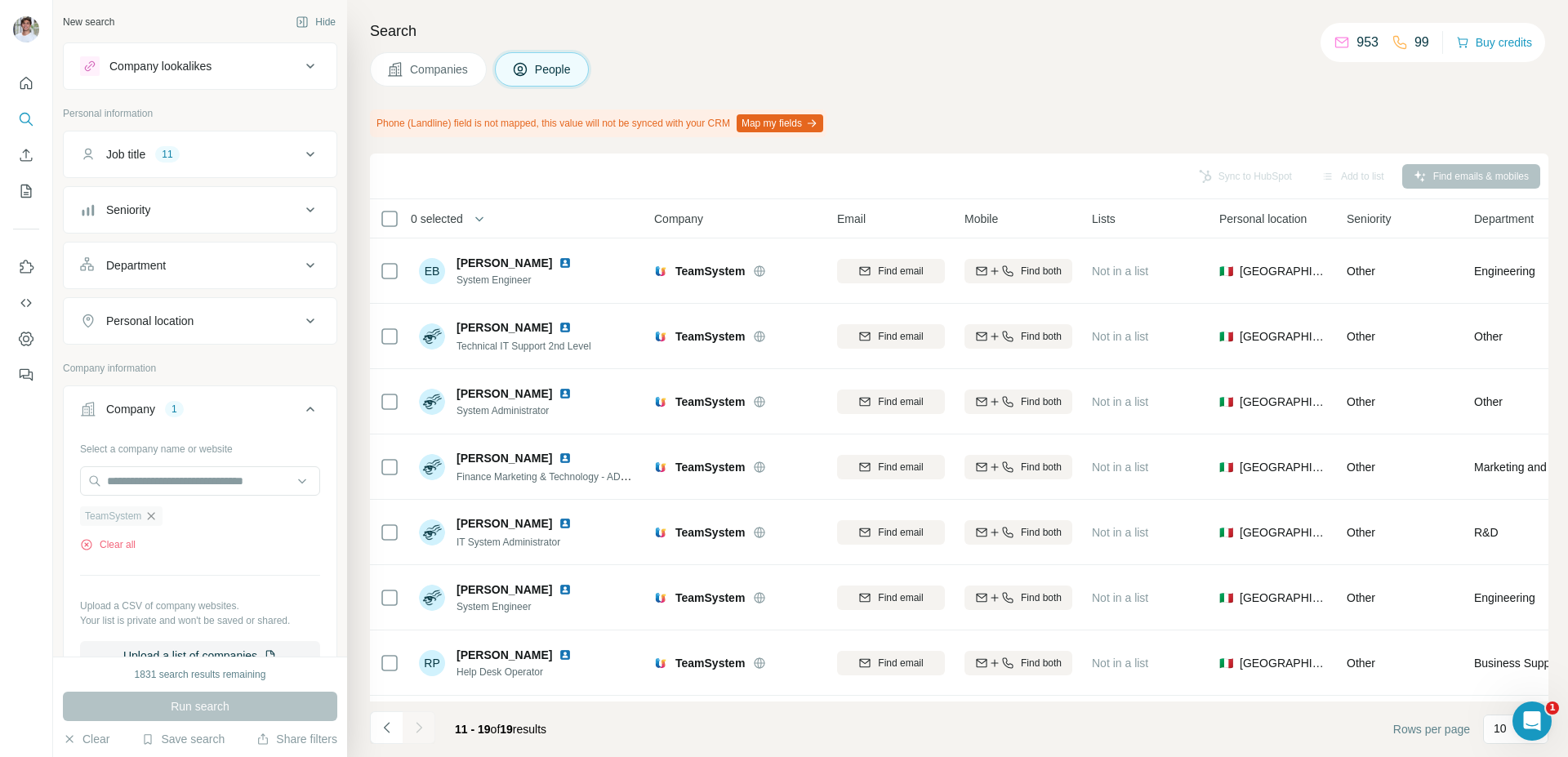
click at [158, 518] on icon "button" at bounding box center [151, 516] width 13 height 13
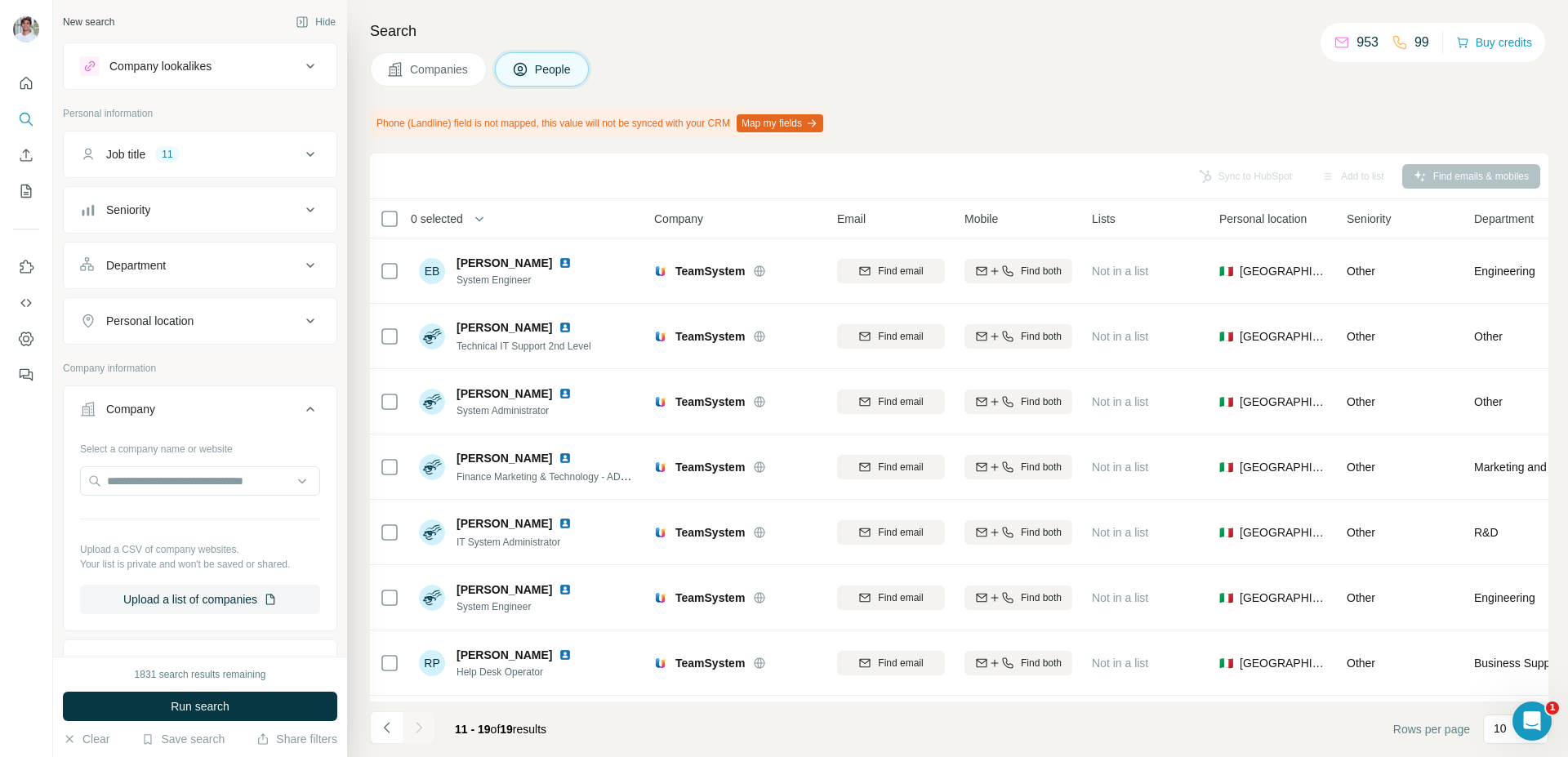
click at [160, 518] on hr at bounding box center [200, 518] width 241 height 1
click at [166, 491] on input "text" at bounding box center [200, 480] width 241 height 29
paste input "**********"
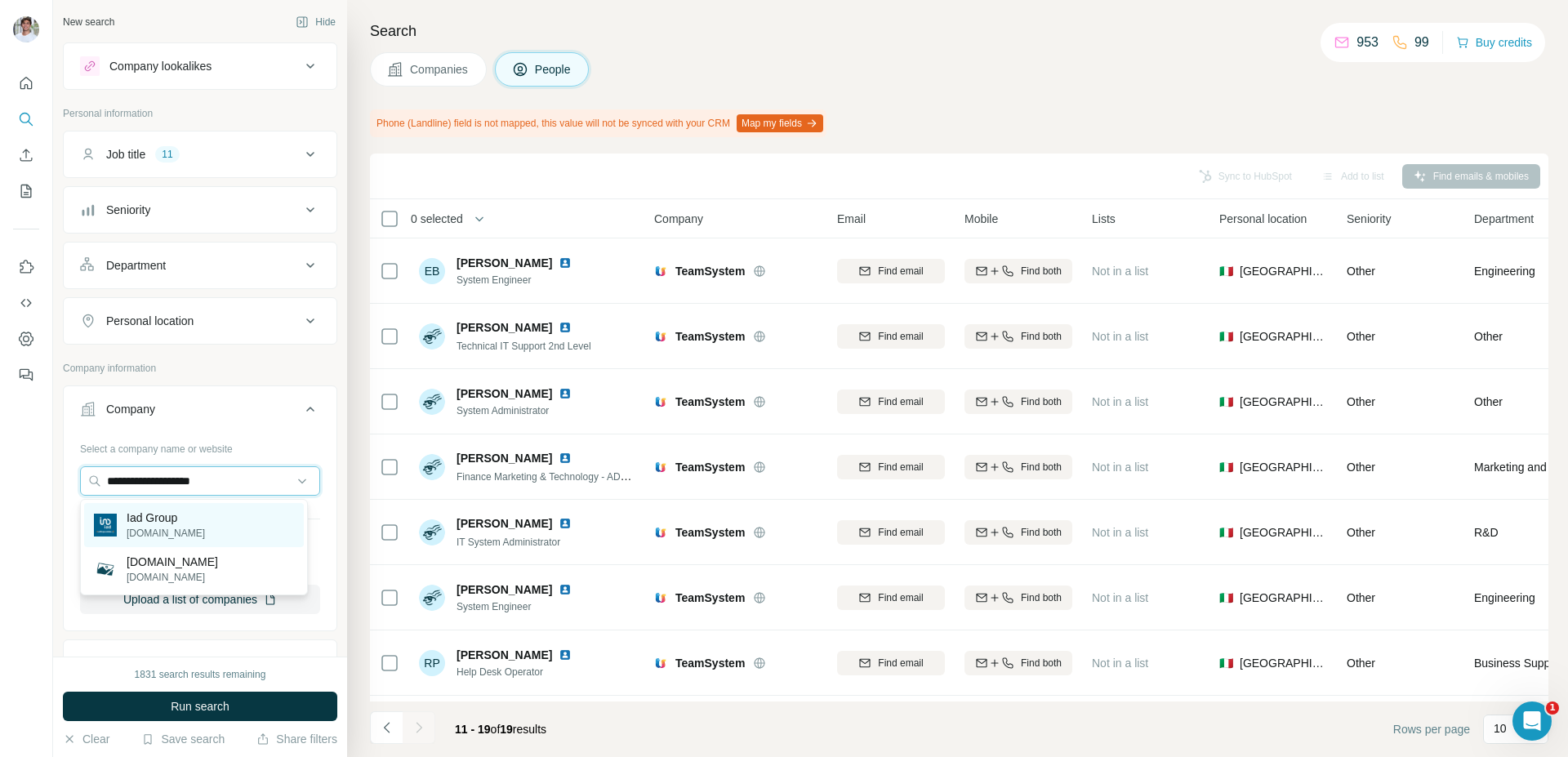
type input "**********"
click at [179, 527] on p "[DOMAIN_NAME]" at bounding box center [165, 533] width 78 height 15
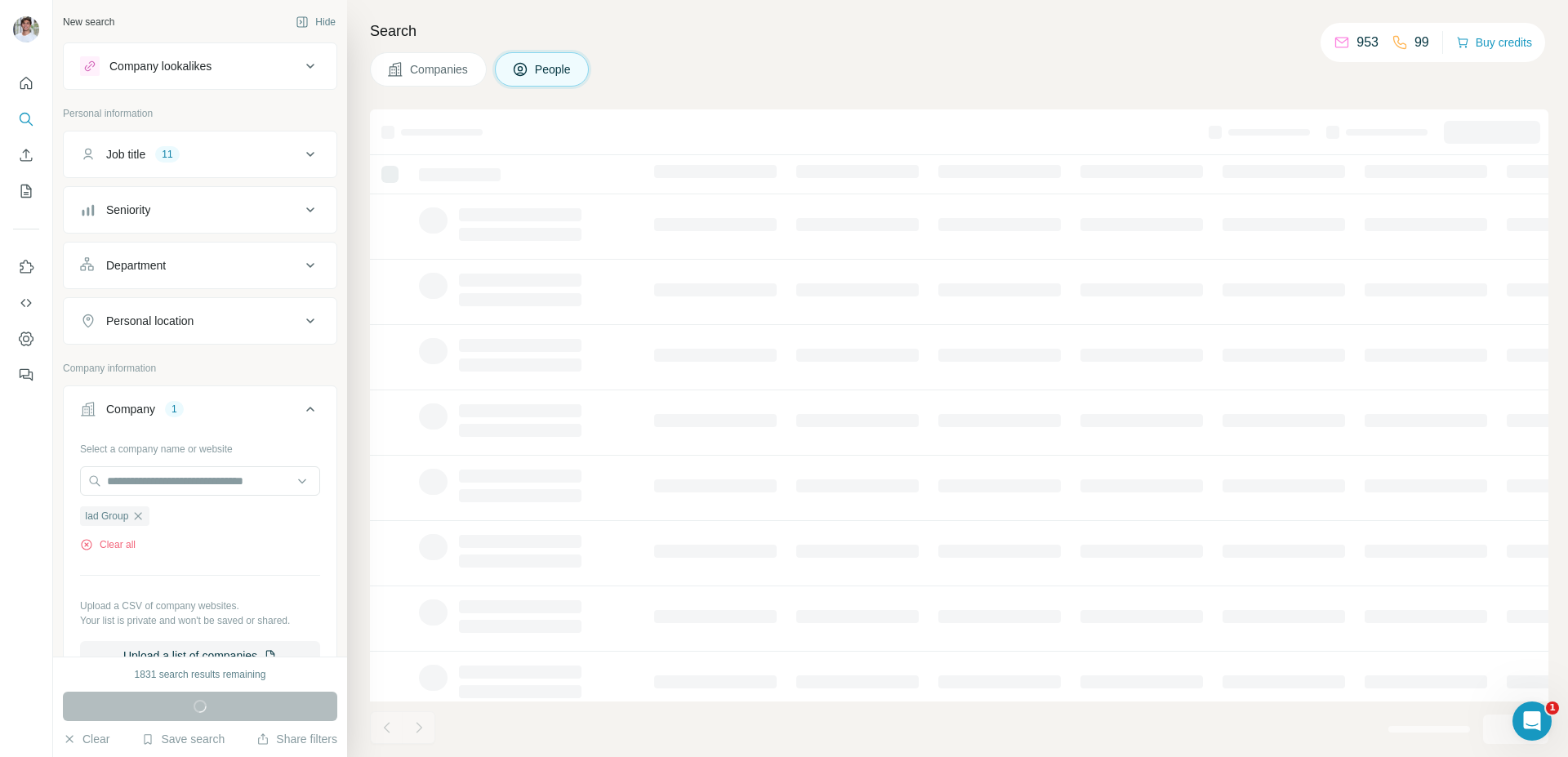
click at [438, 70] on span "Companies" at bounding box center [439, 69] width 59 height 16
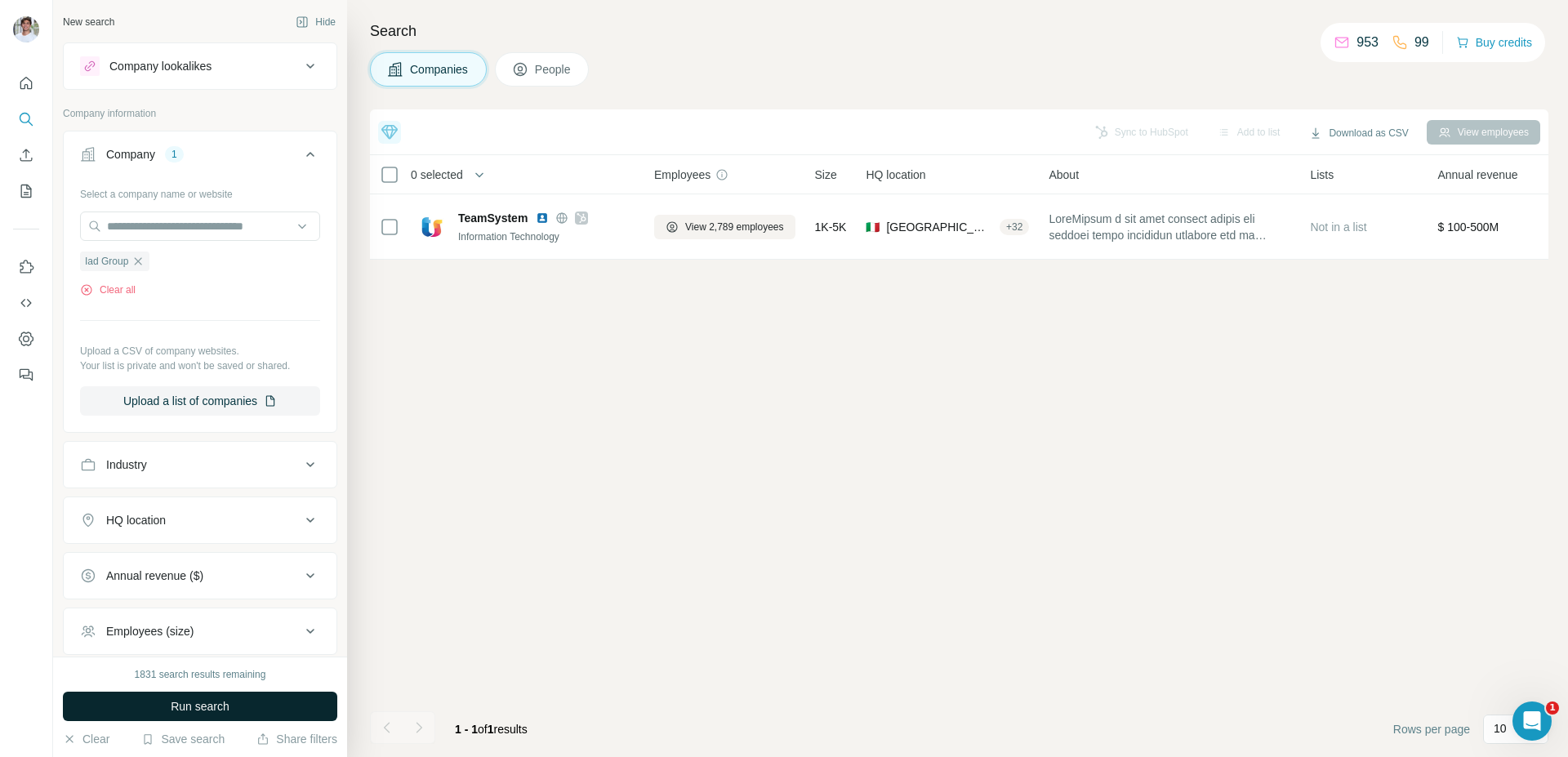
click at [284, 712] on button "Run search" at bounding box center [200, 705] width 274 height 29
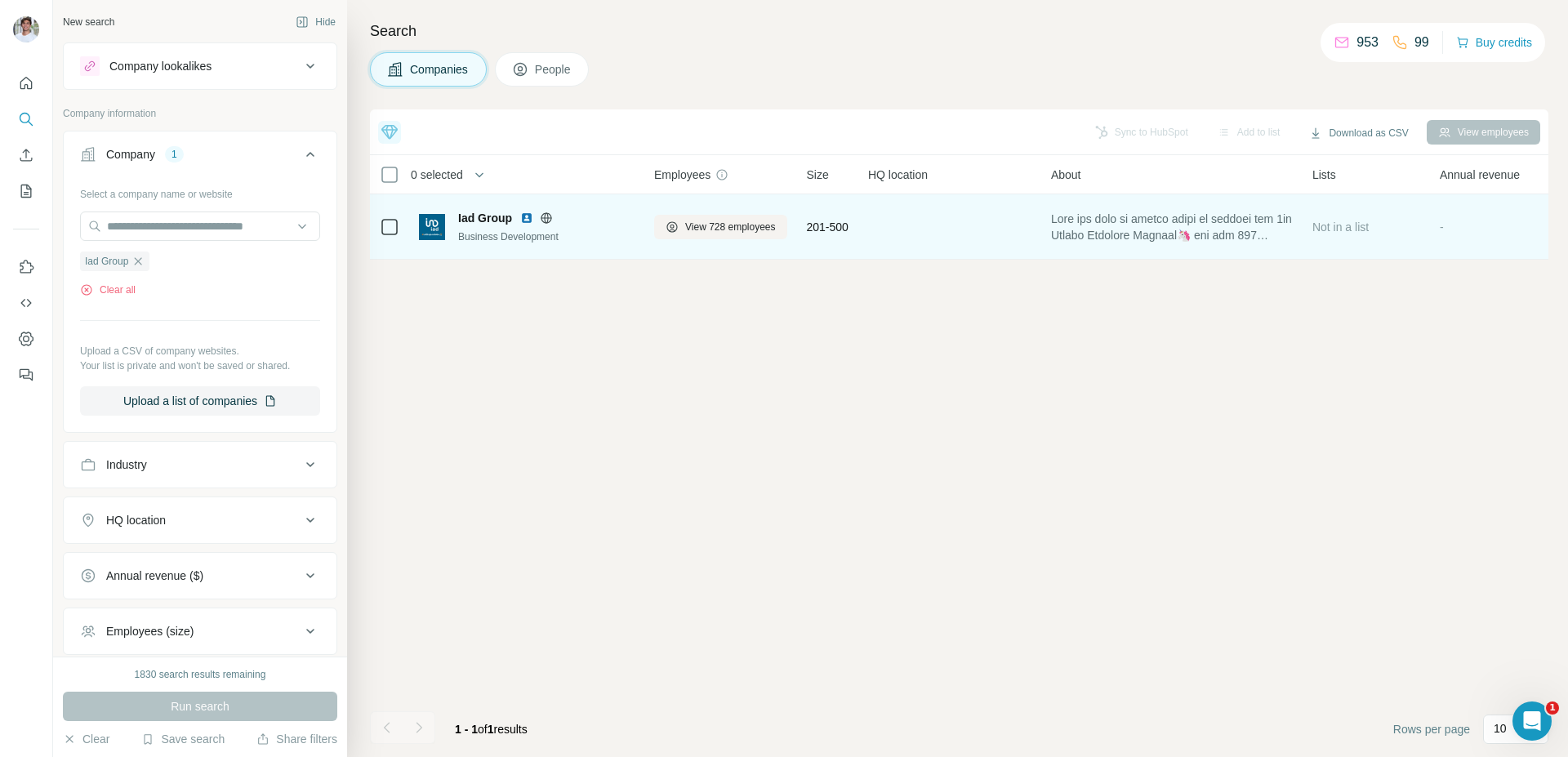
click at [526, 222] on img at bounding box center [527, 218] width 13 height 13
click at [705, 230] on span "View 728 employees" at bounding box center [730, 227] width 90 height 15
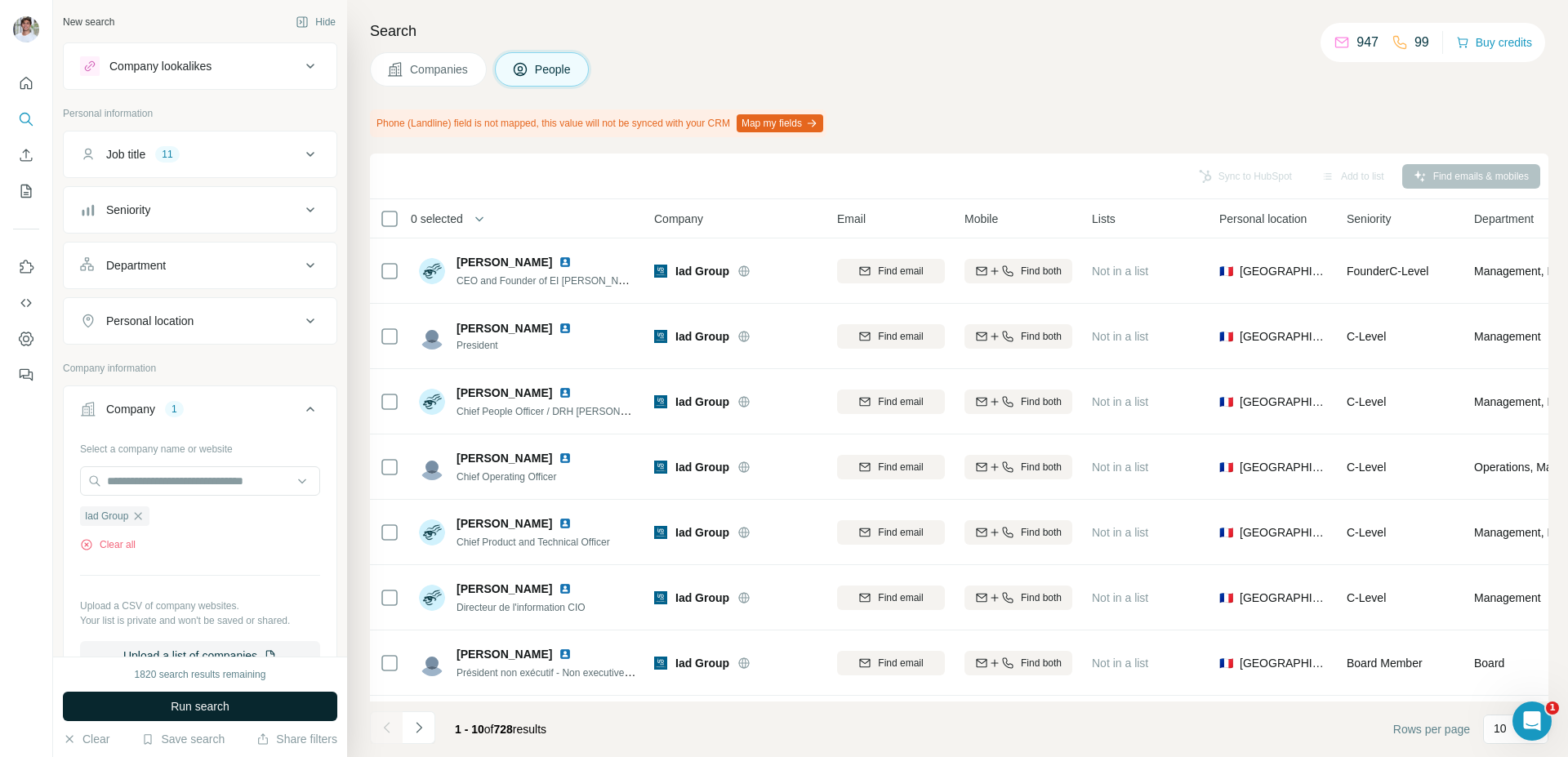
click at [195, 715] on button "Run search" at bounding box center [200, 705] width 274 height 29
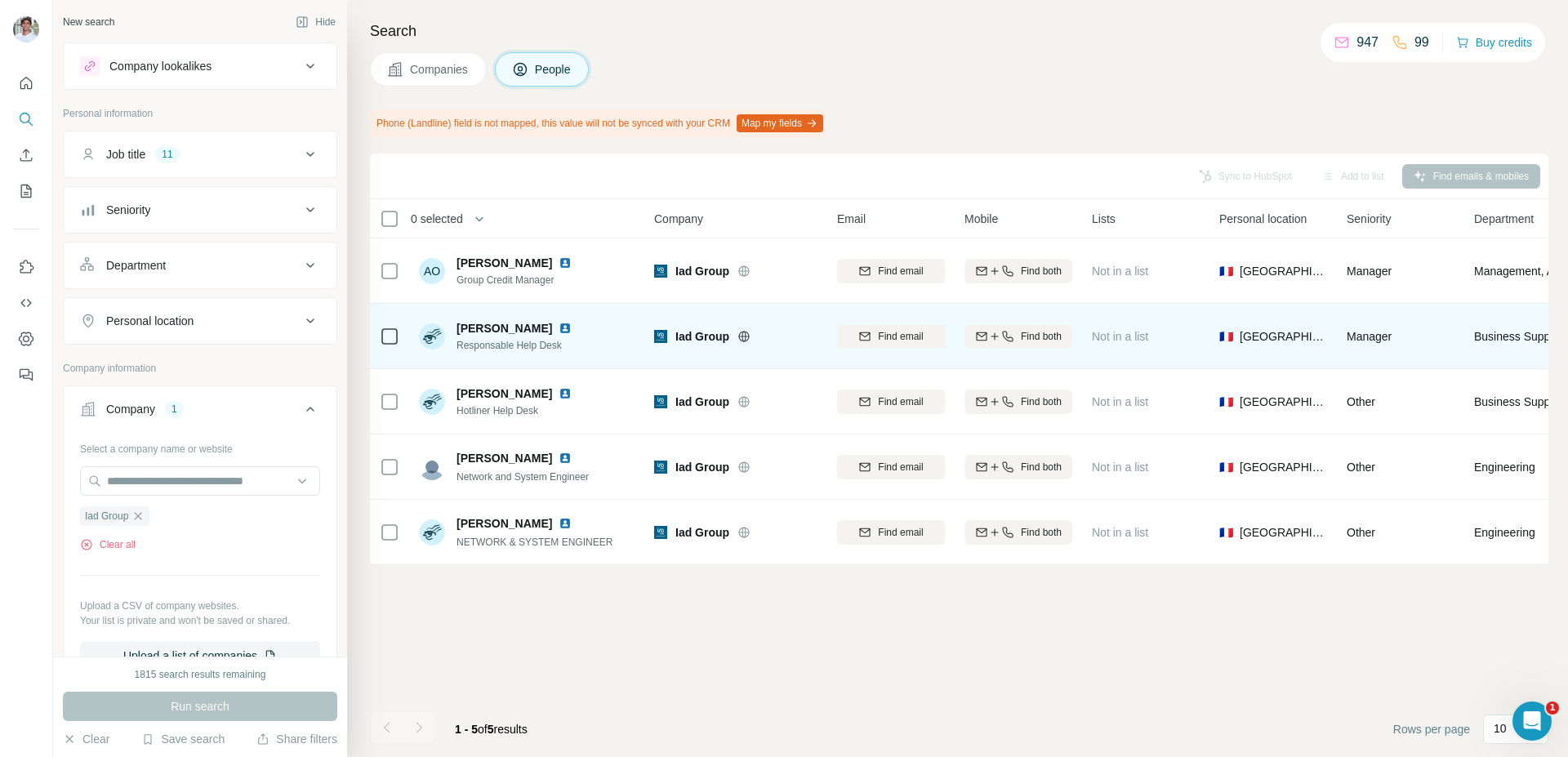
click at [559, 330] on img at bounding box center [566, 329] width 13 height 13
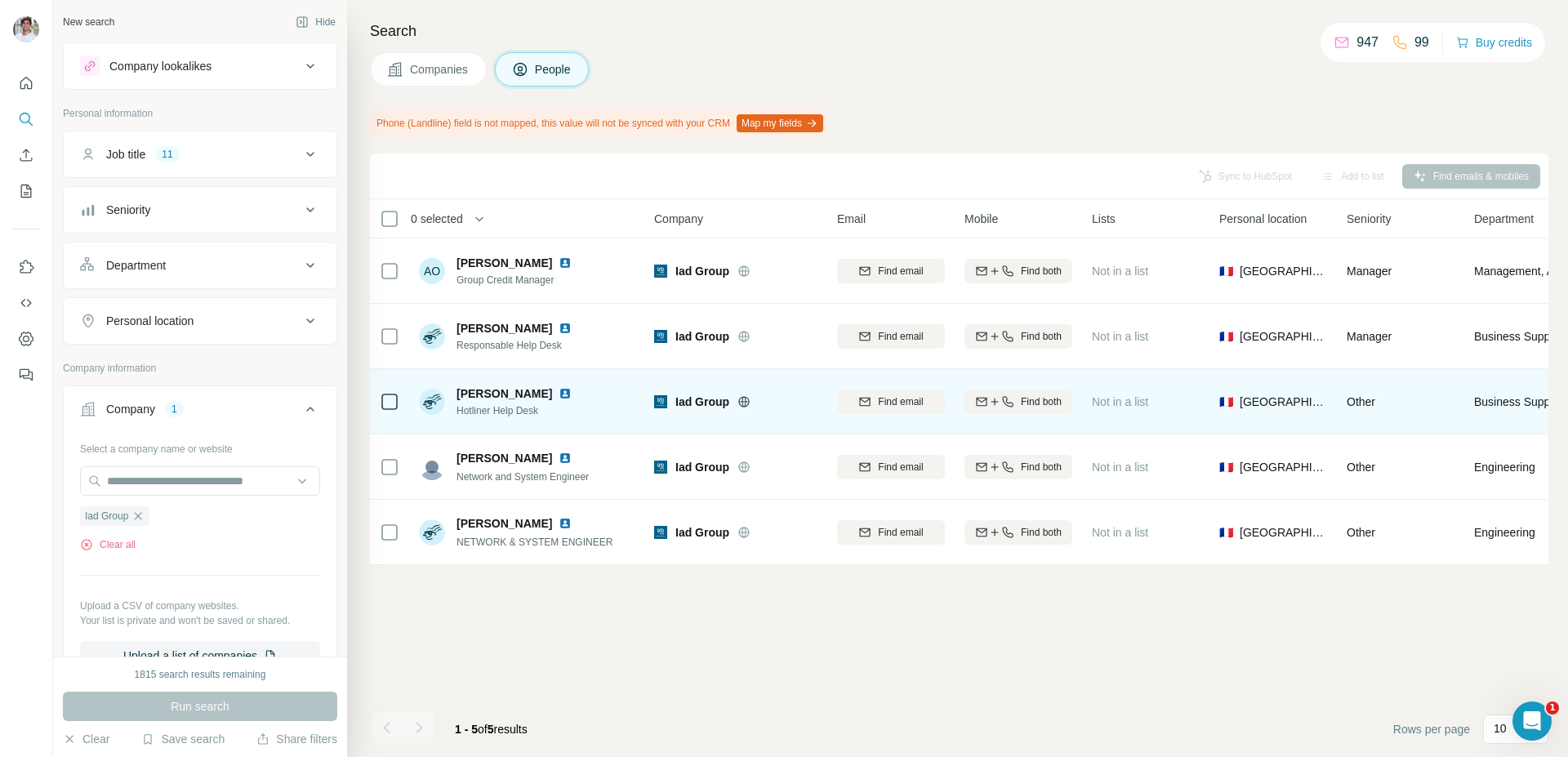
click at [566, 390] on img at bounding box center [566, 394] width 13 height 13
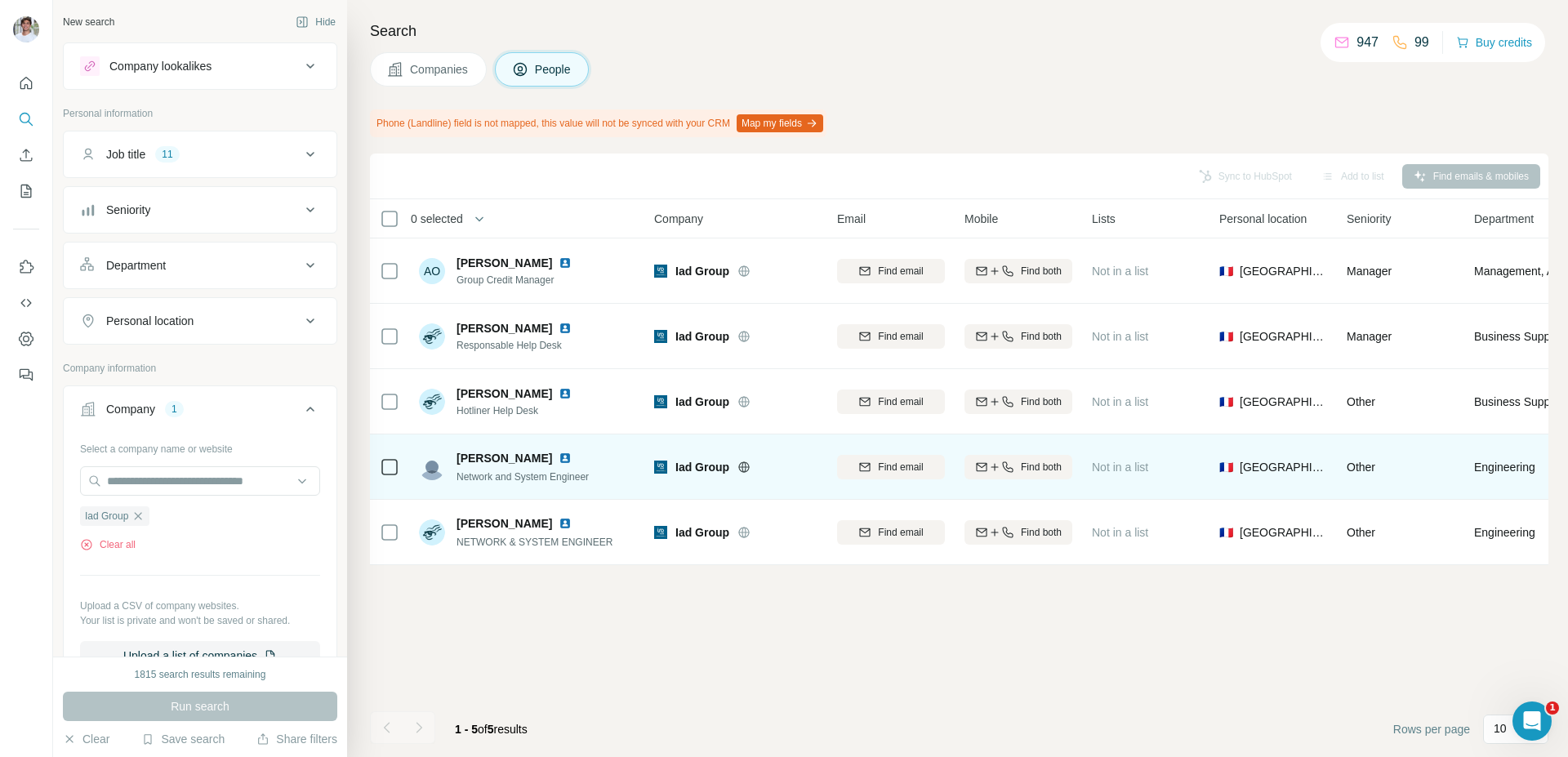
click at [559, 458] on img at bounding box center [566, 458] width 13 height 13
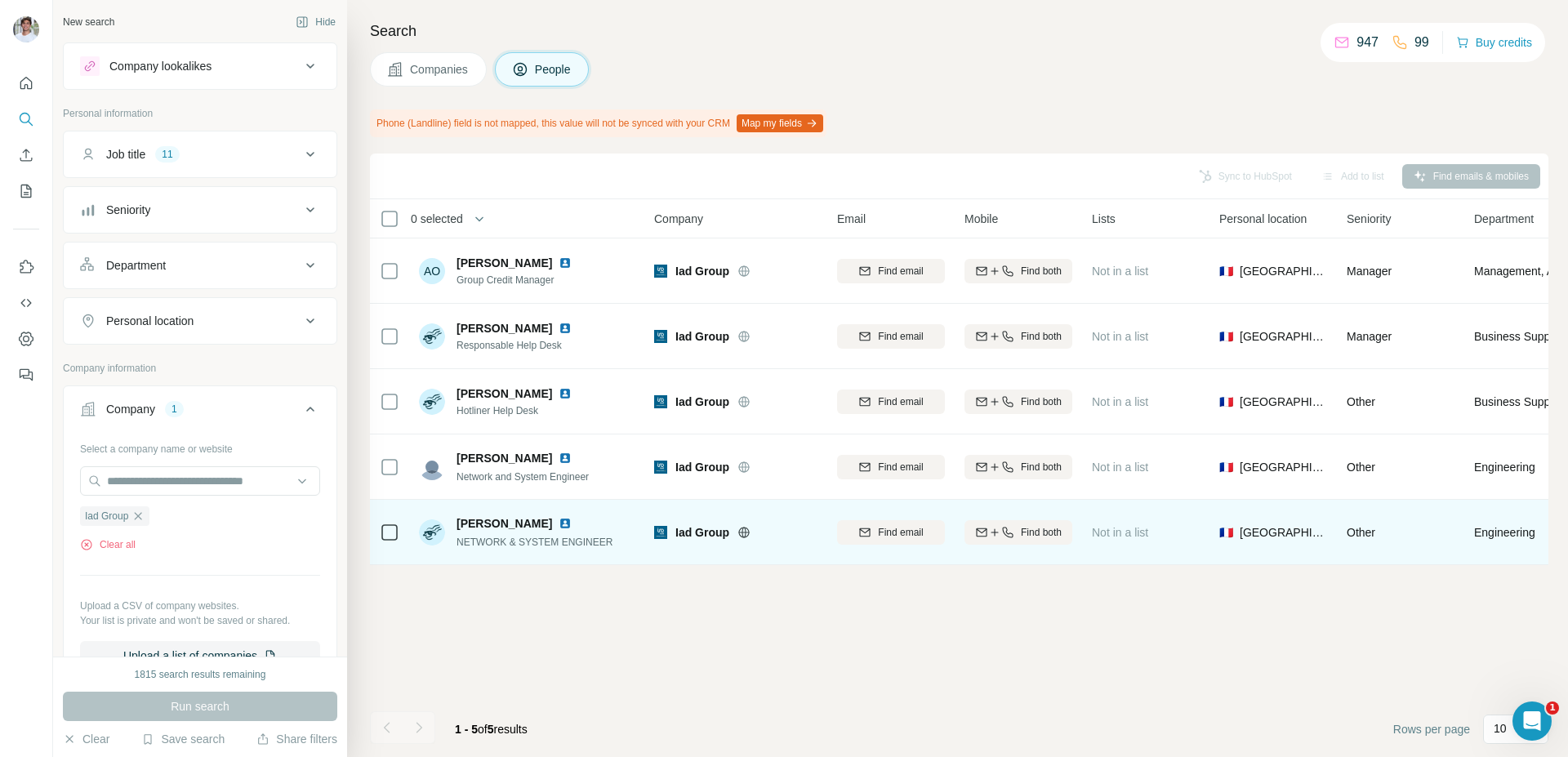
click at [559, 526] on img at bounding box center [566, 523] width 13 height 13
